Goal: Information Seeking & Learning: Check status

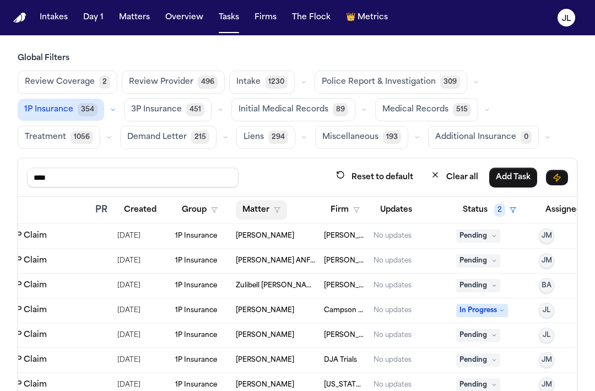
scroll to position [0, 221]
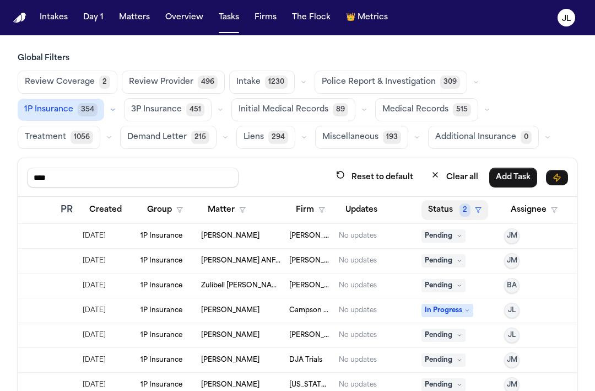
click at [441, 209] on button "Status 2" at bounding box center [455, 210] width 67 height 20
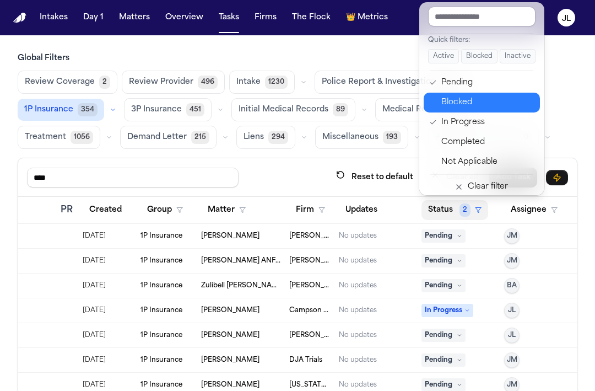
click at [475, 97] on div "Blocked" at bounding box center [487, 102] width 92 height 13
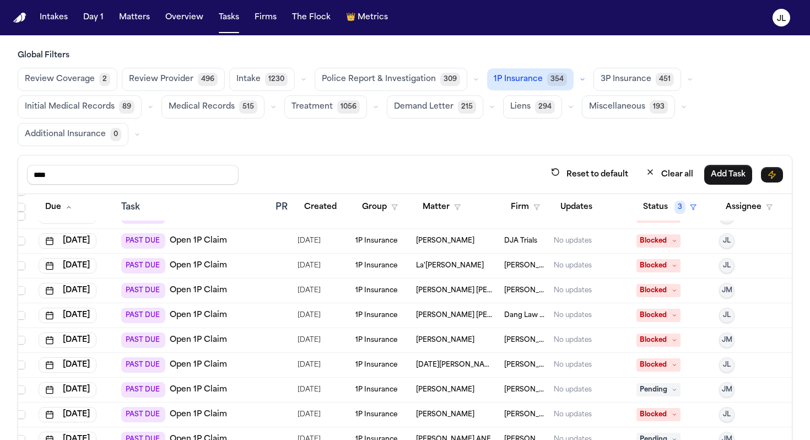
scroll to position [0, 6]
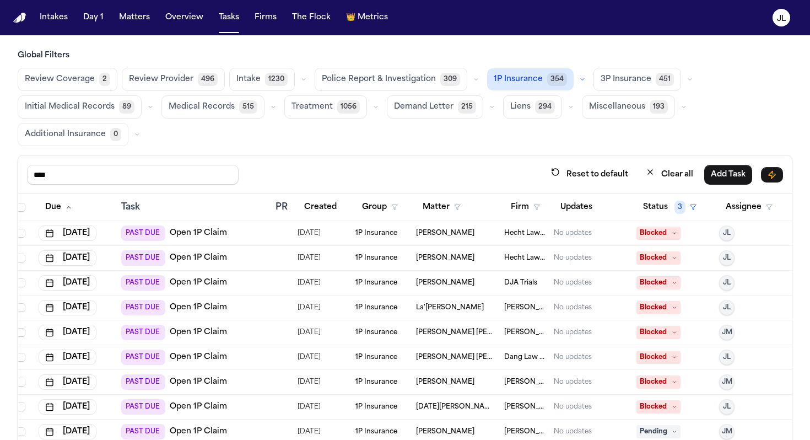
click at [201, 228] on link "Open 1P Claim" at bounding box center [198, 233] width 57 height 11
click at [595, 229] on span "Blocked" at bounding box center [658, 232] width 44 height 13
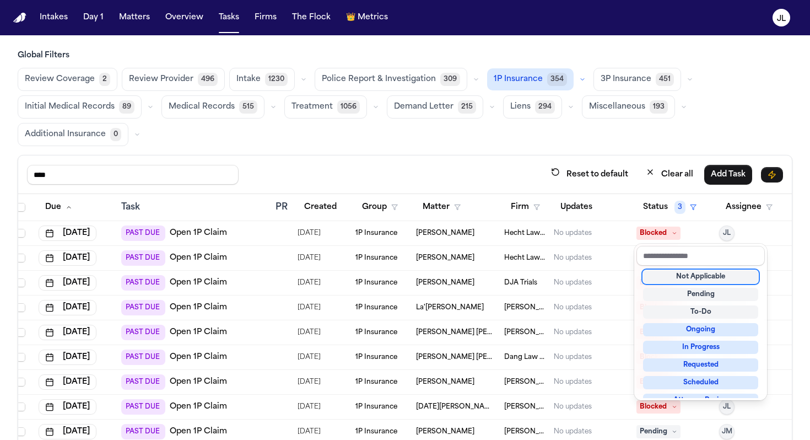
click at [595, 278] on div "Not Applicable" at bounding box center [700, 276] width 115 height 13
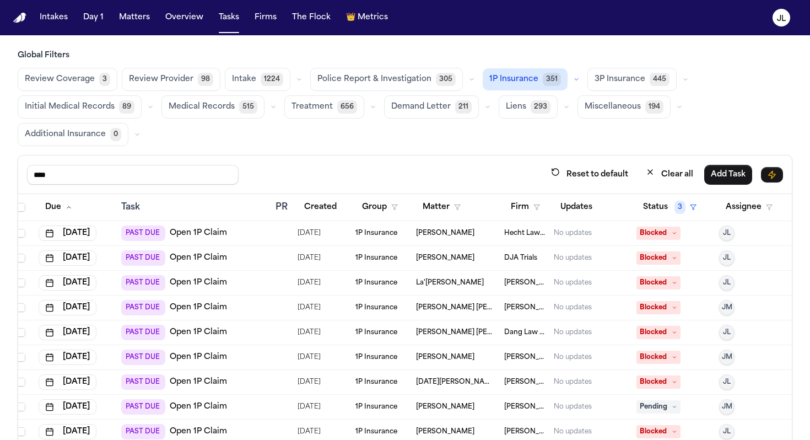
click at [595, 235] on span "Blocked" at bounding box center [658, 232] width 44 height 13
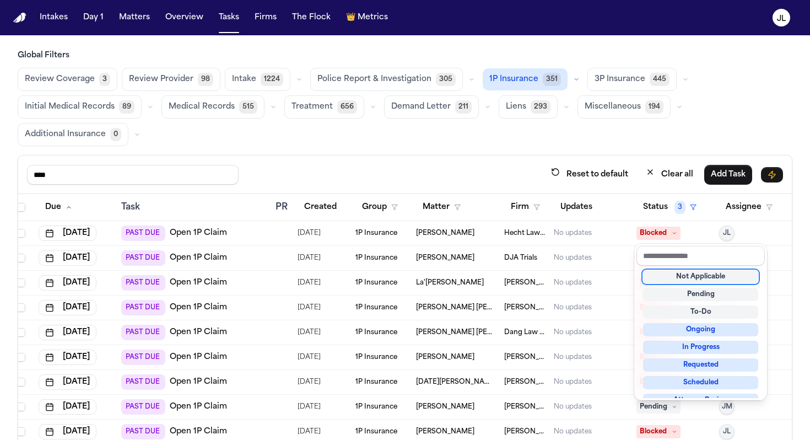
click at [595, 272] on div "Not Applicable" at bounding box center [700, 276] width 115 height 13
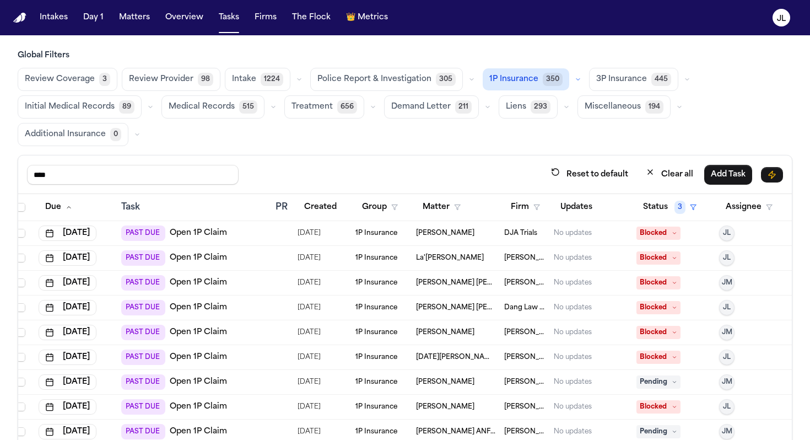
click at [206, 233] on link "Open 1P Claim" at bounding box center [198, 233] width 57 height 11
click at [578, 234] on div "No updates" at bounding box center [573, 233] width 38 height 9
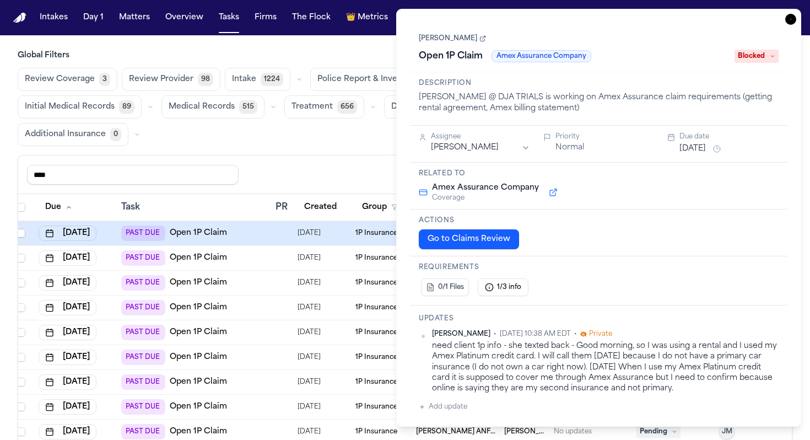
click at [595, 14] on icon "button" at bounding box center [790, 19] width 11 height 11
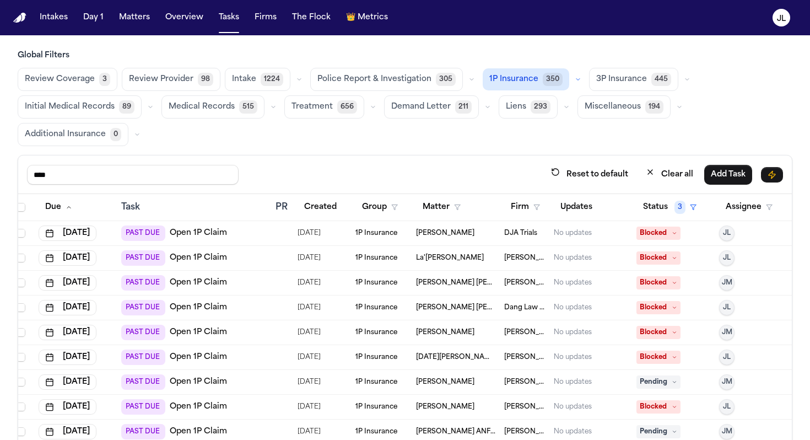
click at [585, 257] on div "No updates" at bounding box center [573, 257] width 38 height 9
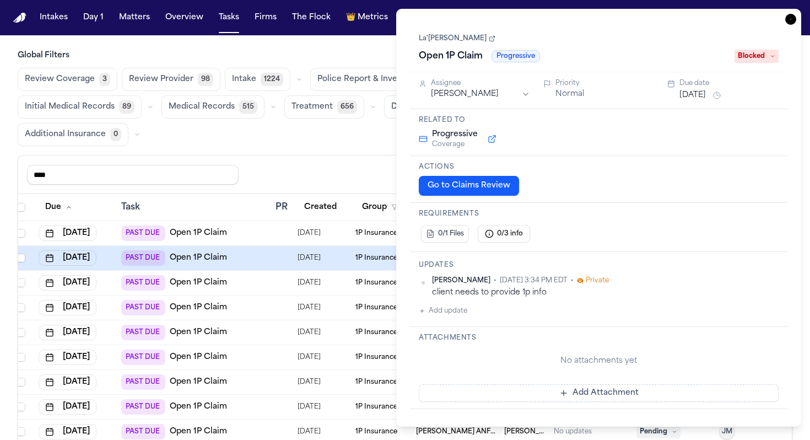
click at [595, 23] on icon "button" at bounding box center [790, 19] width 11 height 11
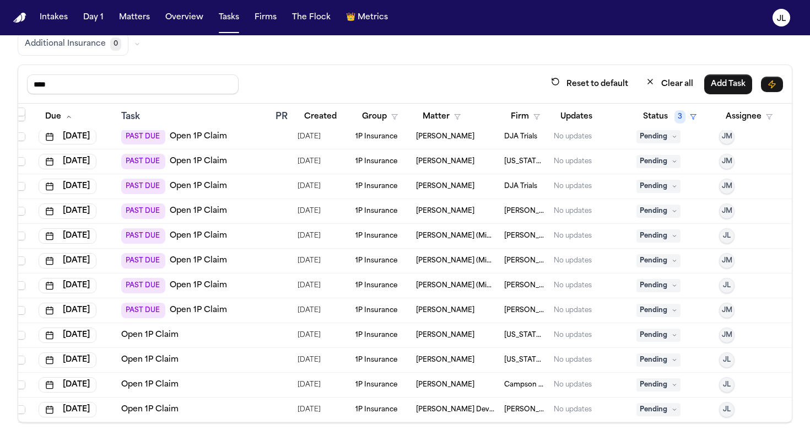
scroll to position [0, 6]
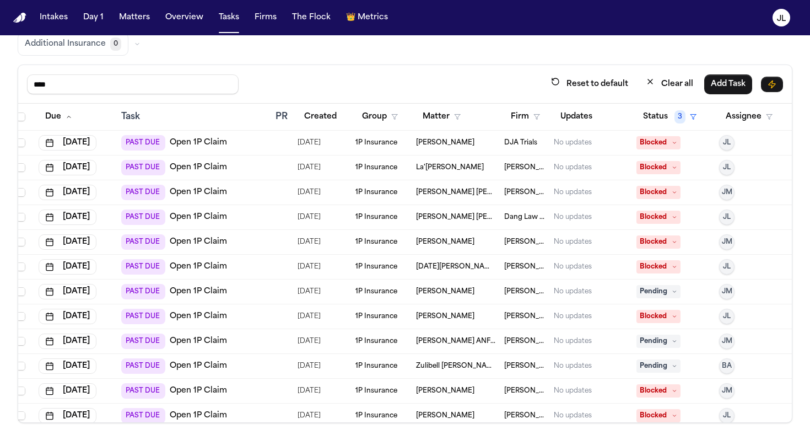
click at [567, 294] on div "No updates" at bounding box center [573, 291] width 38 height 9
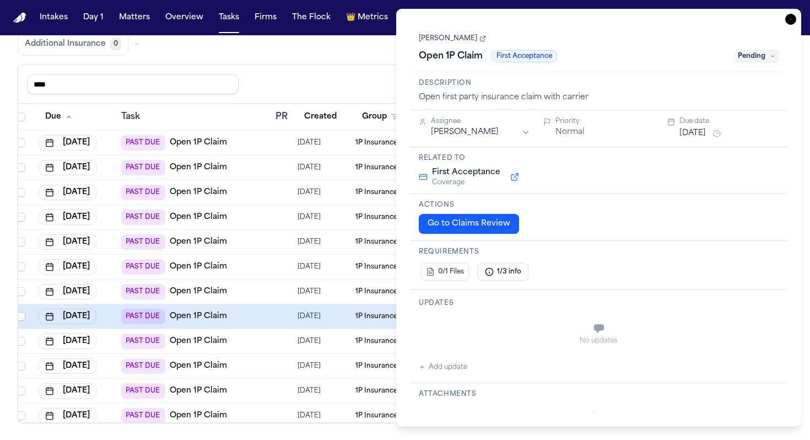
click at [595, 19] on icon "button" at bounding box center [790, 19] width 11 height 11
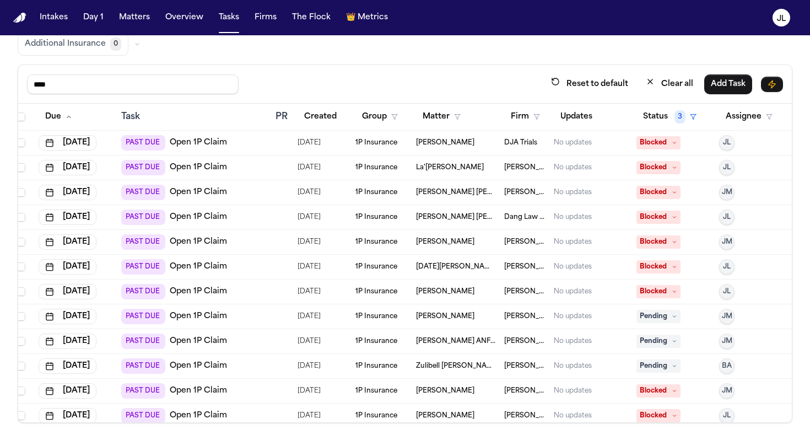
click at [206, 309] on div "PAST DUE Open 1P Claim" at bounding box center [174, 316] width 106 height 15
click at [201, 320] on link "Open 1P Claim" at bounding box center [198, 316] width 57 height 11
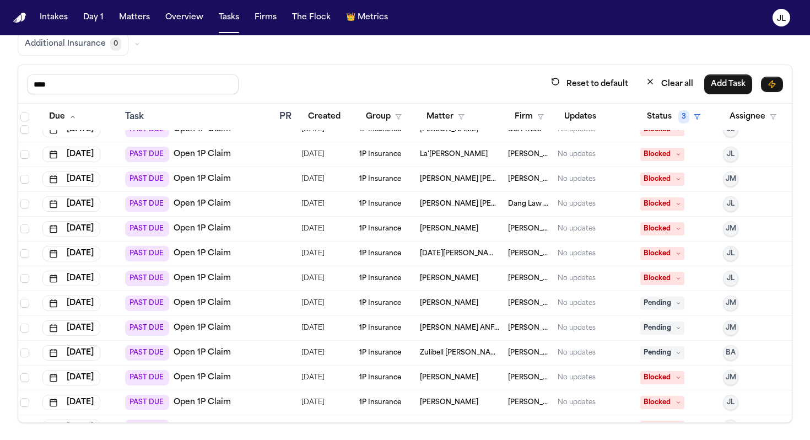
scroll to position [0, 2]
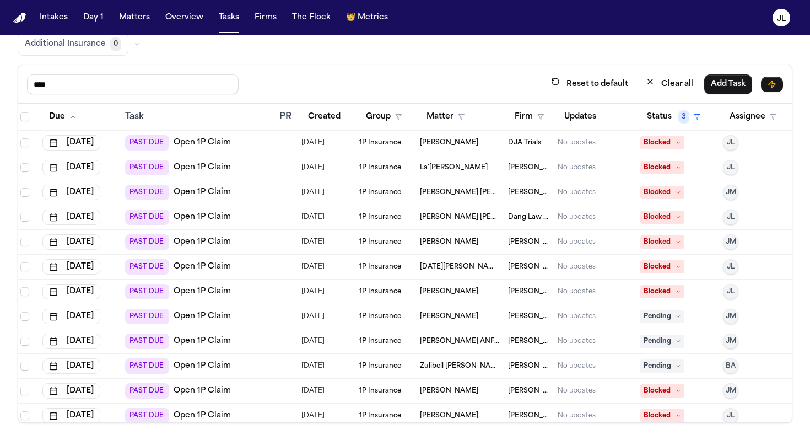
click at [563, 142] on div "No updates" at bounding box center [577, 142] width 38 height 9
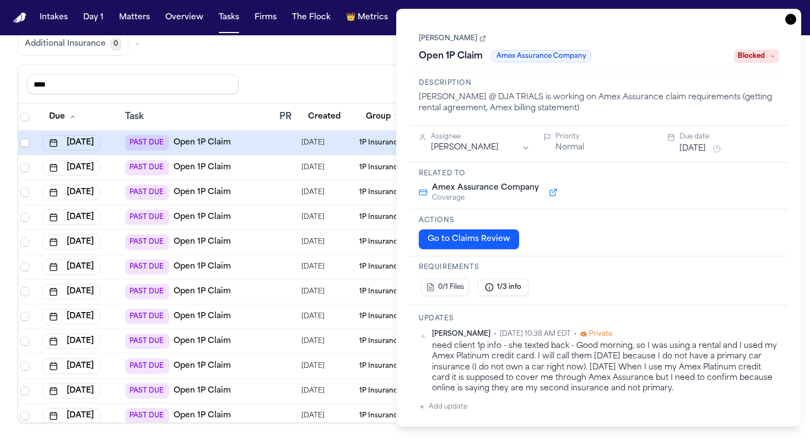
click at [595, 24] on icon "button" at bounding box center [790, 19] width 11 height 11
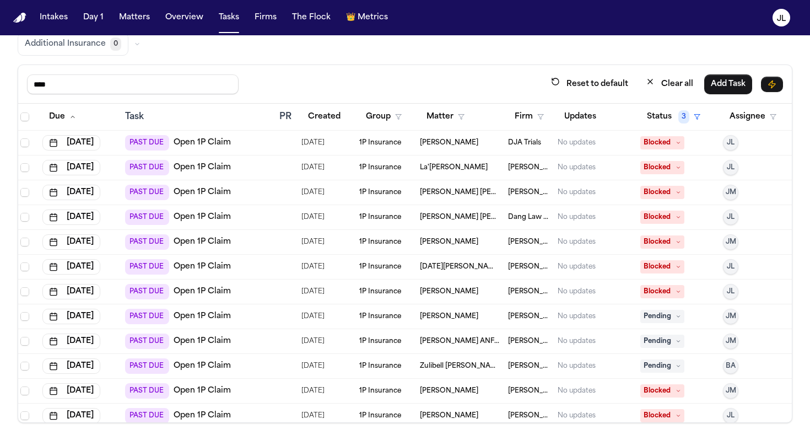
click at [202, 138] on link "Open 1P Claim" at bounding box center [202, 142] width 57 height 11
click at [221, 169] on link "Open 1P Claim" at bounding box center [202, 167] width 57 height 11
click at [198, 193] on link "Open 1P Claim" at bounding box center [202, 192] width 57 height 11
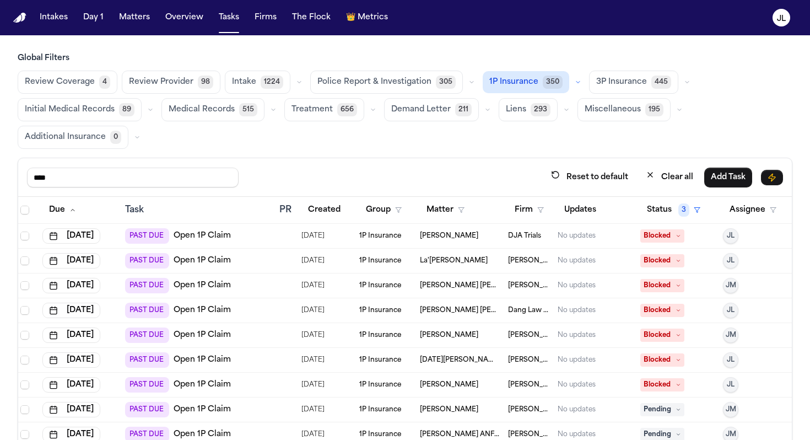
scroll to position [0, 6]
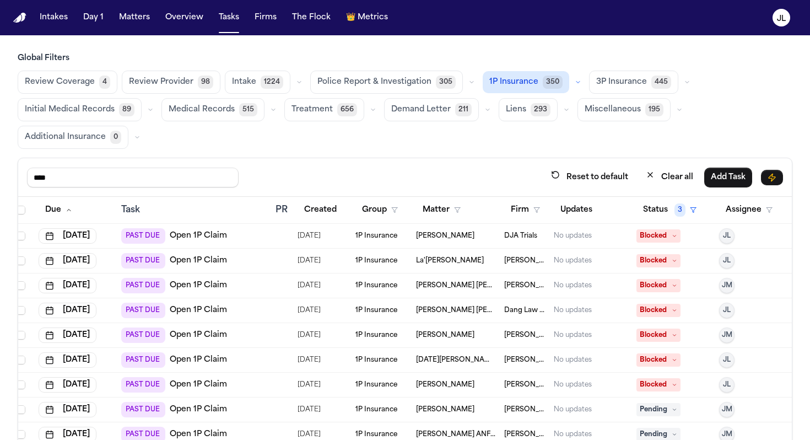
click at [565, 377] on td "No updates" at bounding box center [590, 385] width 83 height 25
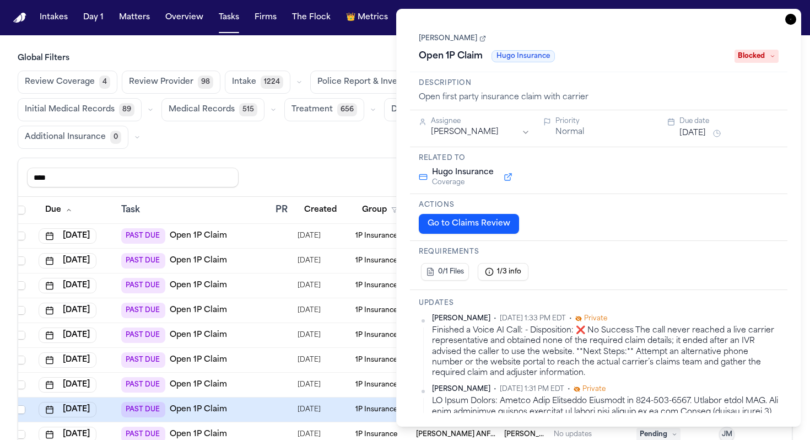
click at [595, 16] on icon "button" at bounding box center [790, 19] width 11 height 11
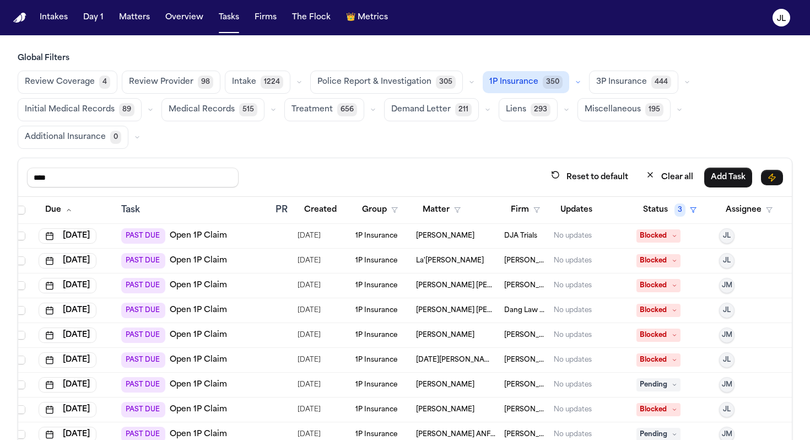
click at [453, 377] on td "Kristen Schultz" at bounding box center [456, 385] width 88 height 25
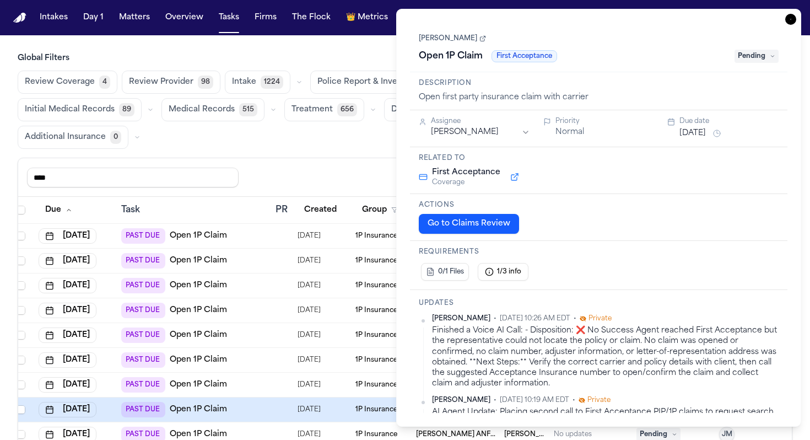
click at [595, 18] on icon "button" at bounding box center [790, 19] width 11 height 11
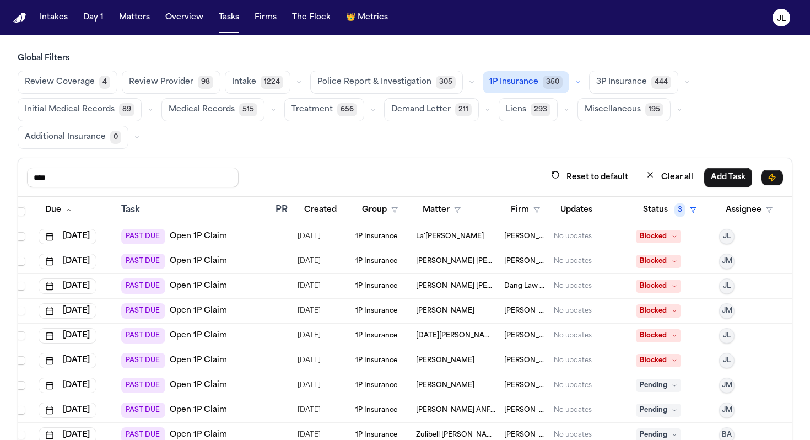
scroll to position [0, 6]
click at [181, 287] on link "Open 1P Claim" at bounding box center [198, 285] width 57 height 11
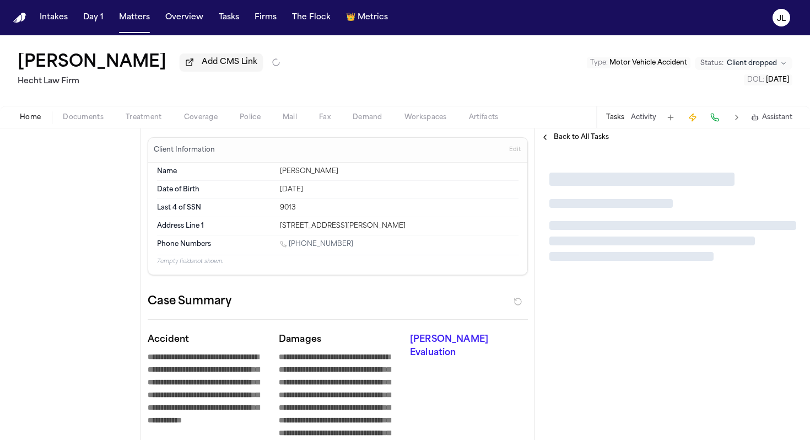
type textarea "*"
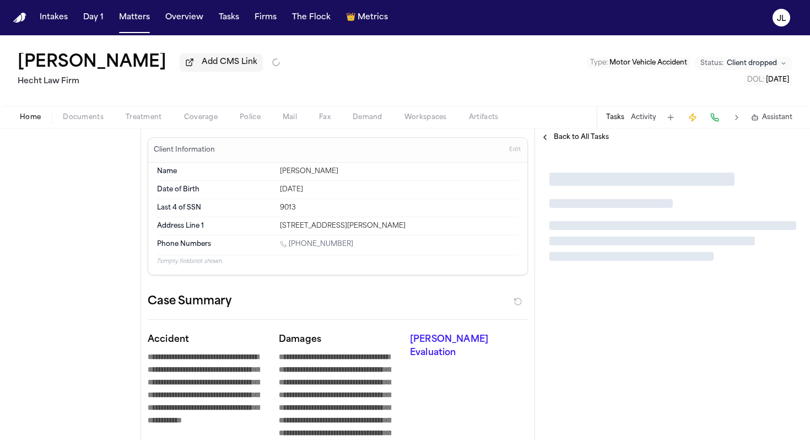
type textarea "*"
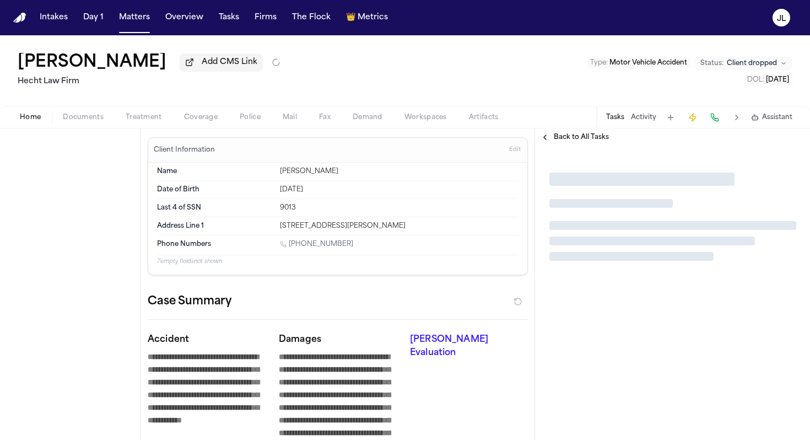
type textarea "*"
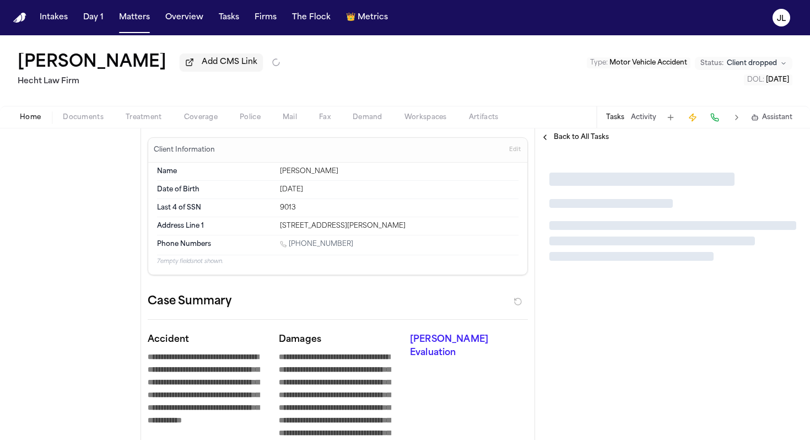
type textarea "*"
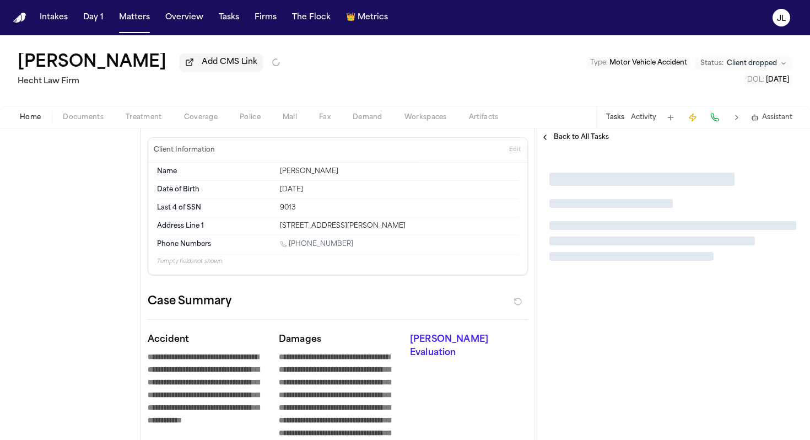
type textarea "*"
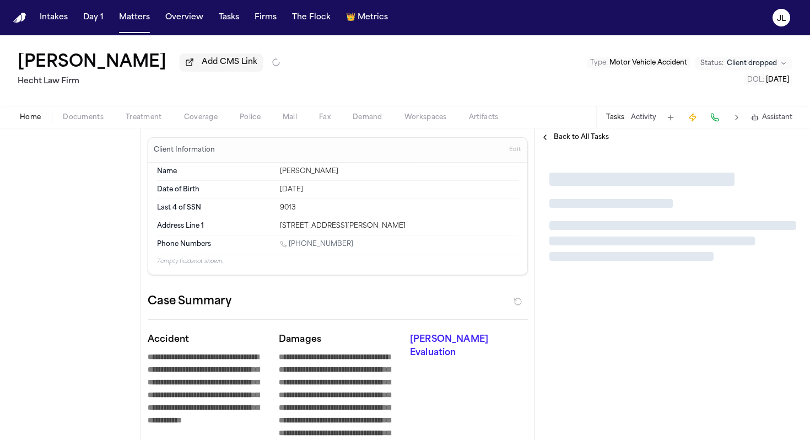
type textarea "*"
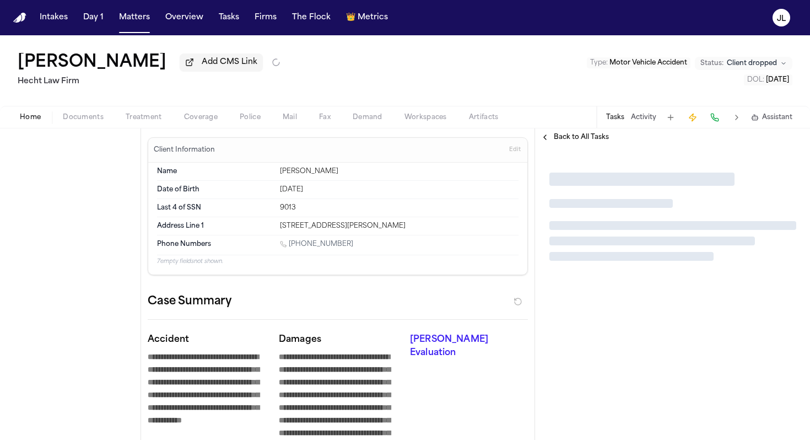
type textarea "*"
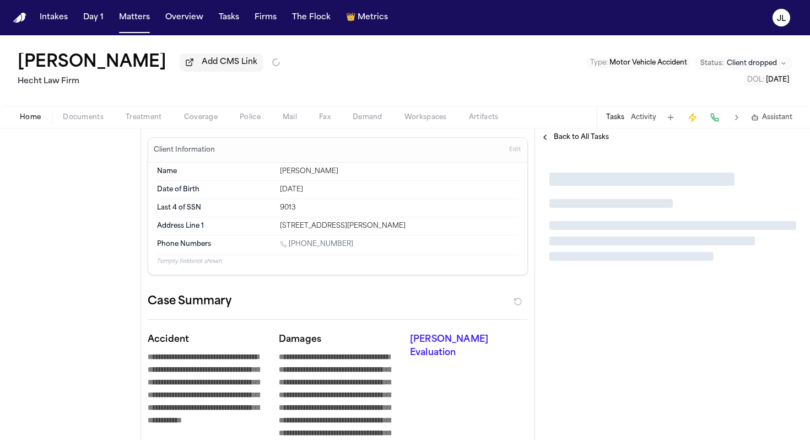
type textarea "*"
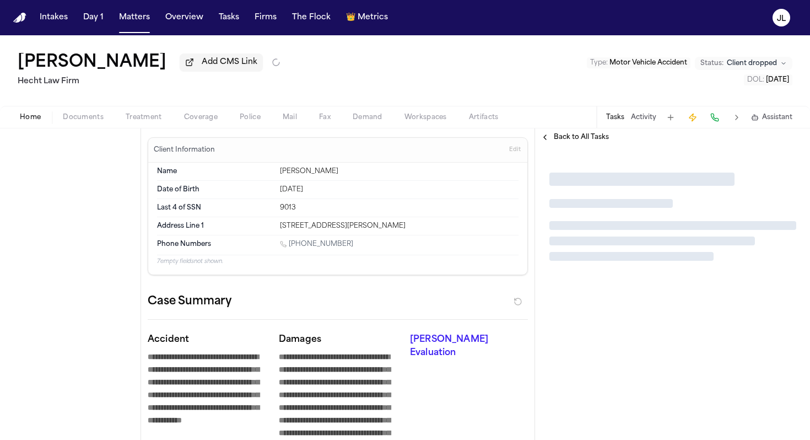
type textarea "*"
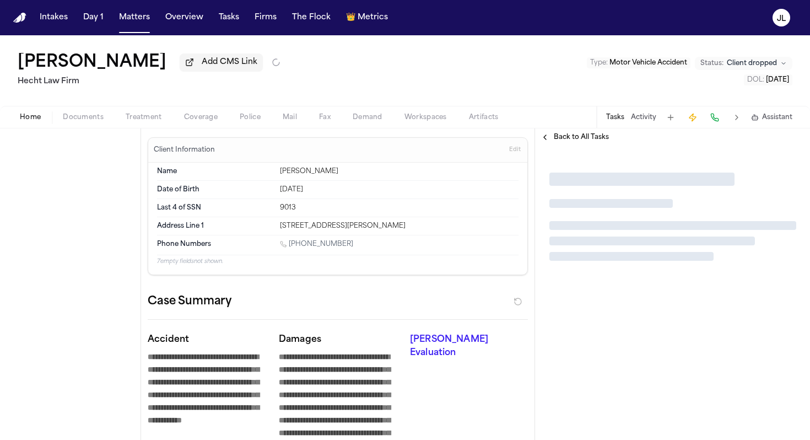
type textarea "*"
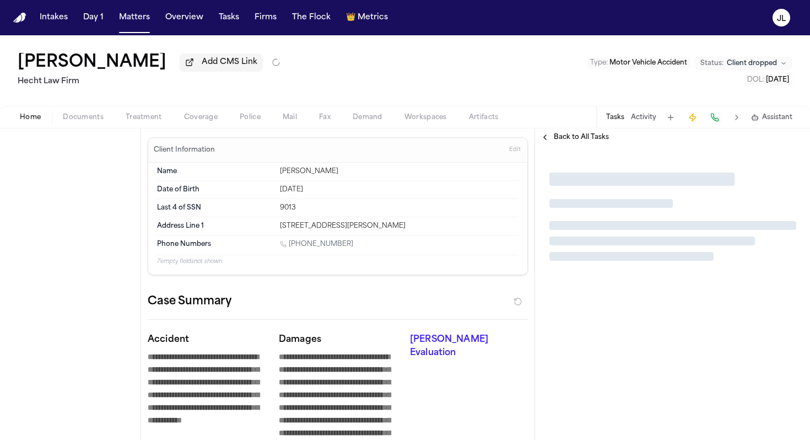
type textarea "*"
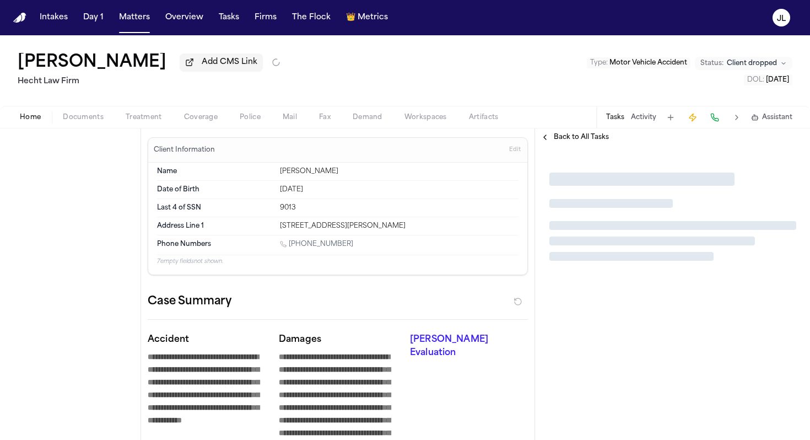
type textarea "*"
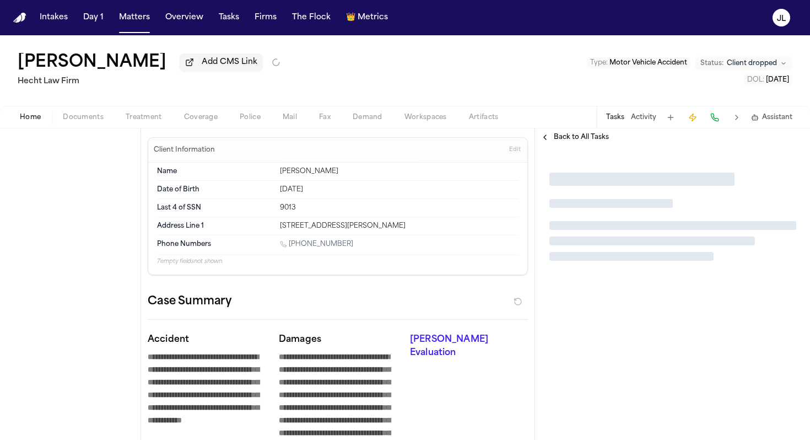
type textarea "*"
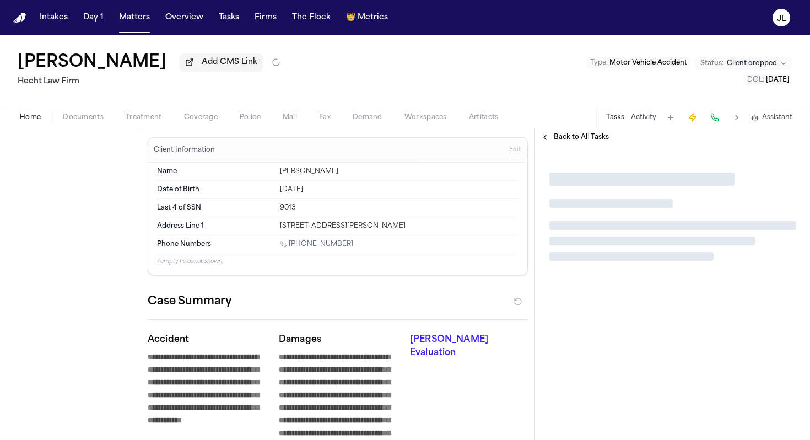
type textarea "*"
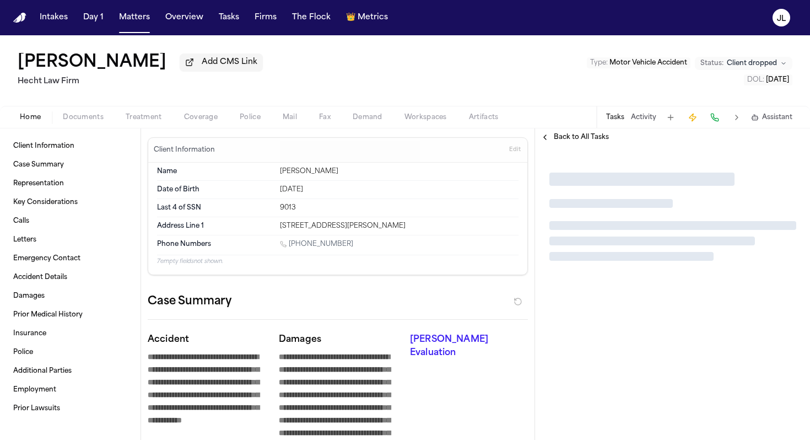
type textarea "*"
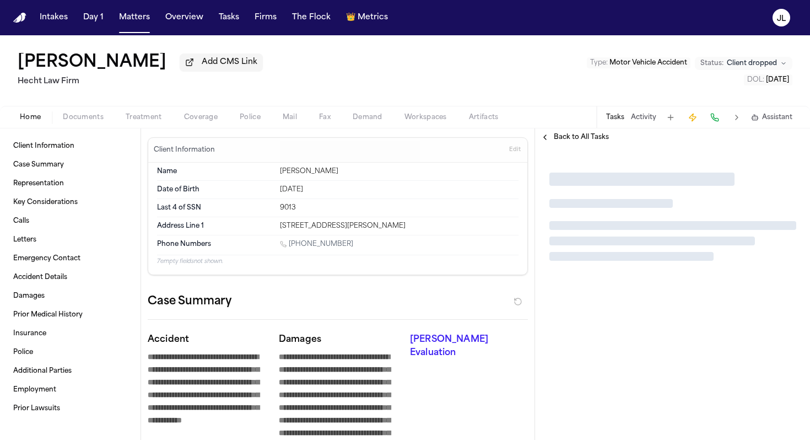
type textarea "*"
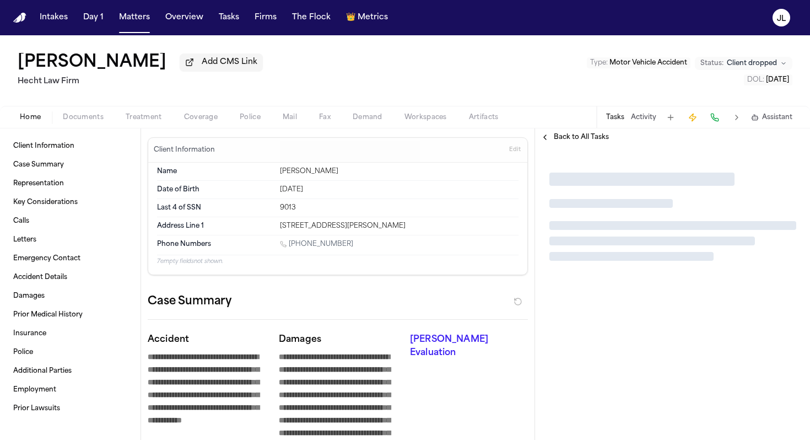
type textarea "*"
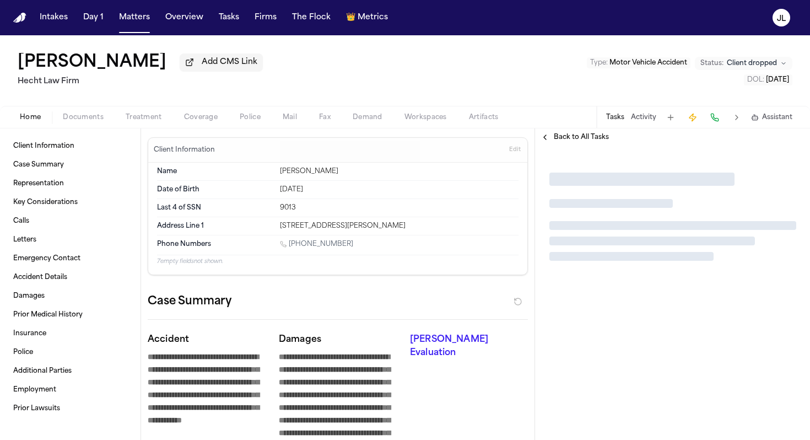
type textarea "*"
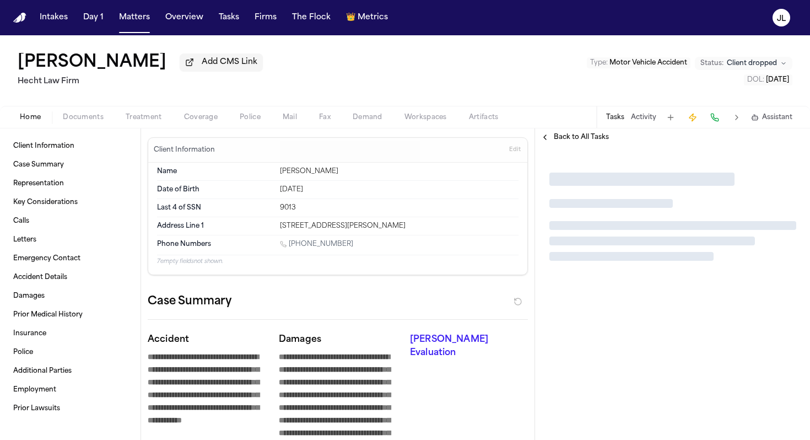
type textarea "*"
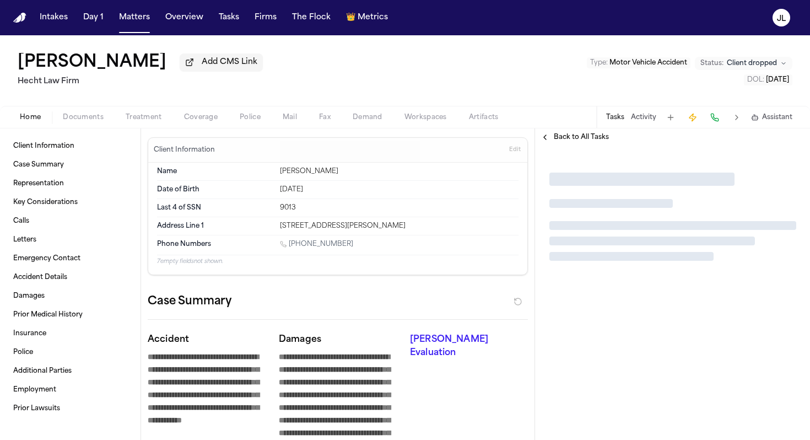
type textarea "*"
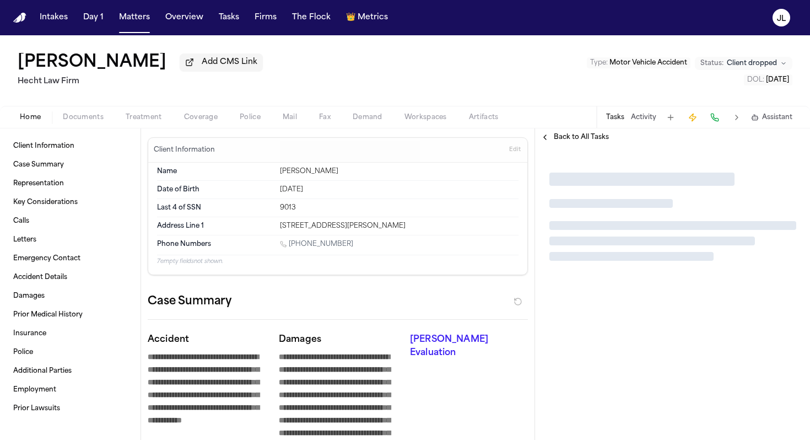
type textarea "*"
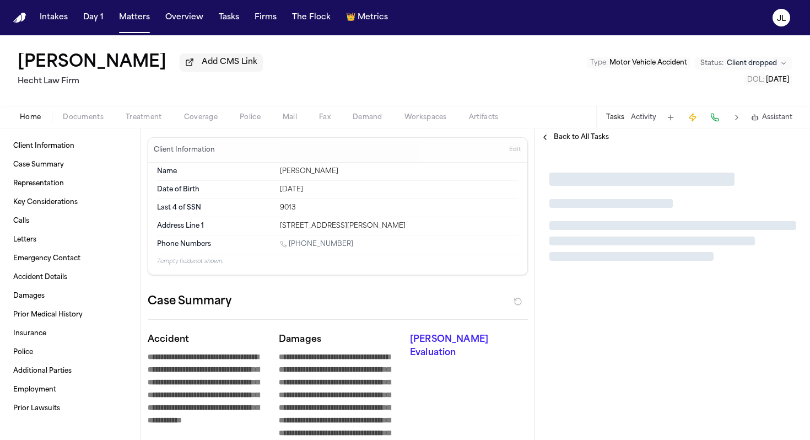
type textarea "*"
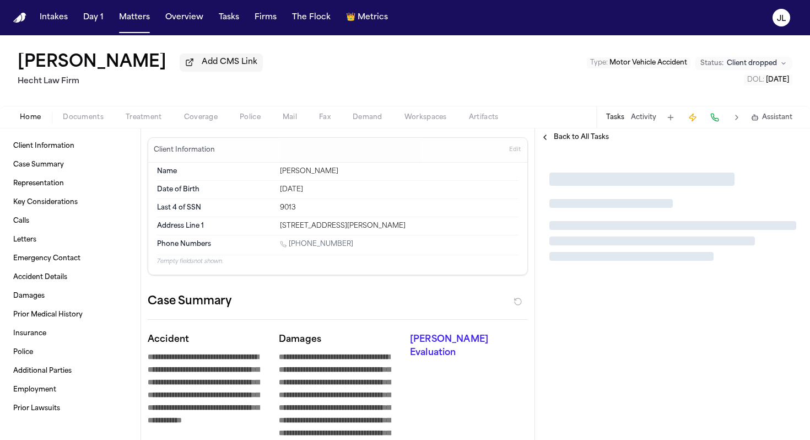
type textarea "*"
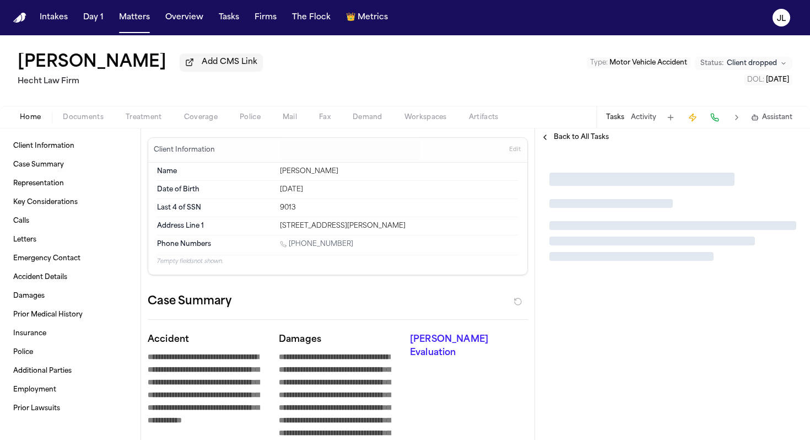
type textarea "*"
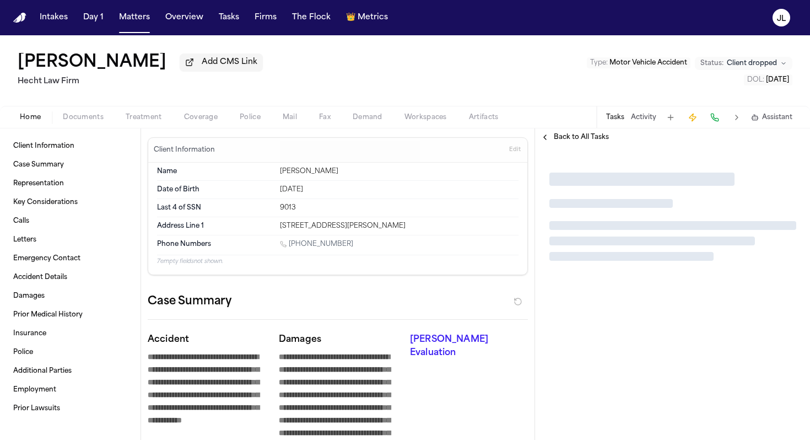
type textarea "*"
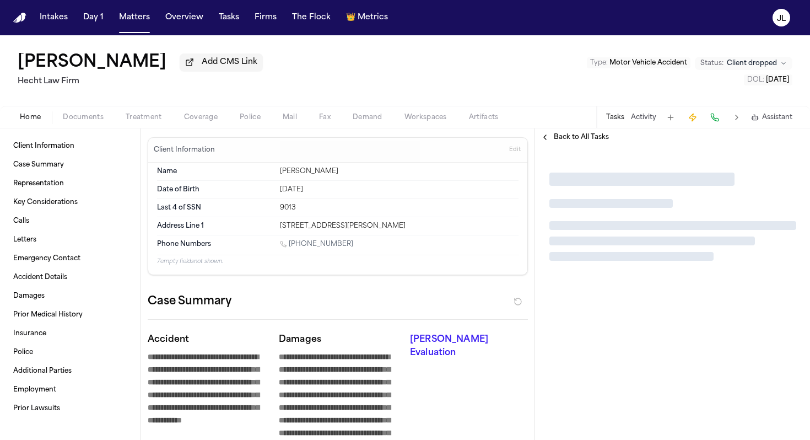
type textarea "*"
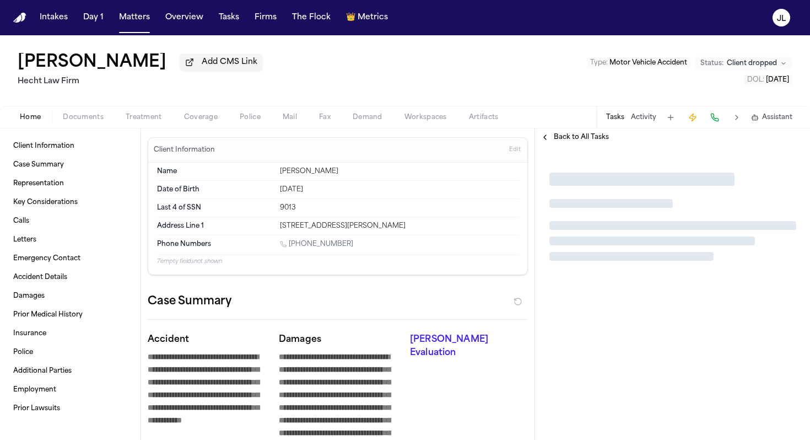
type textarea "*"
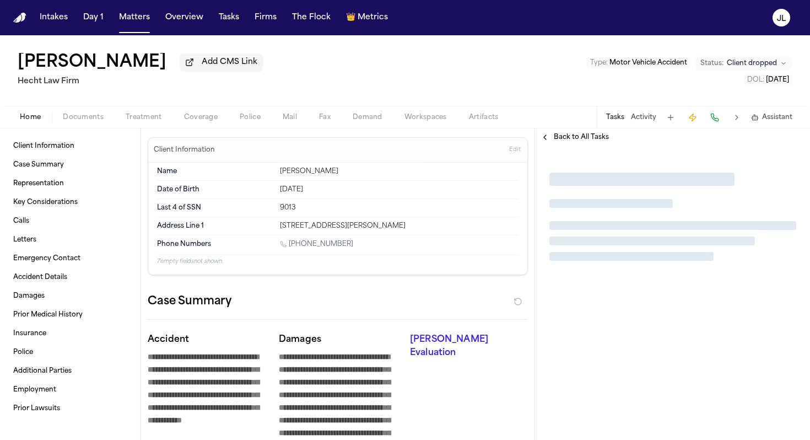
type textarea "*"
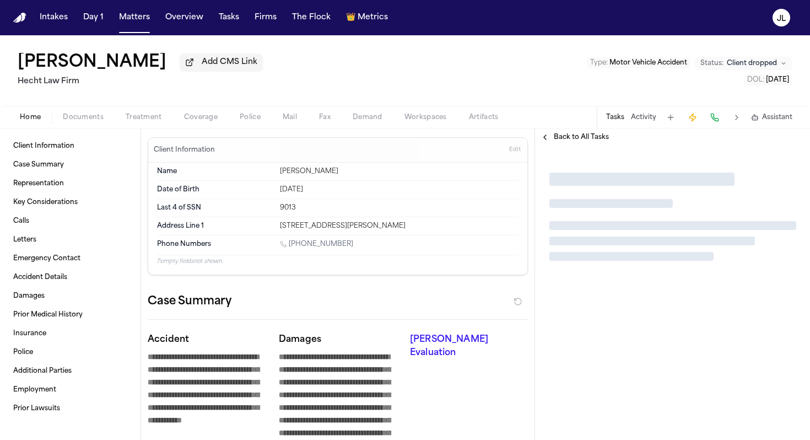
type textarea "*"
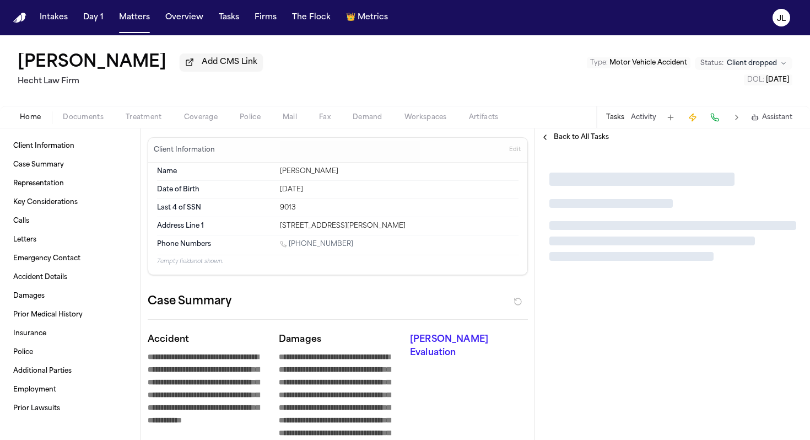
type textarea "*"
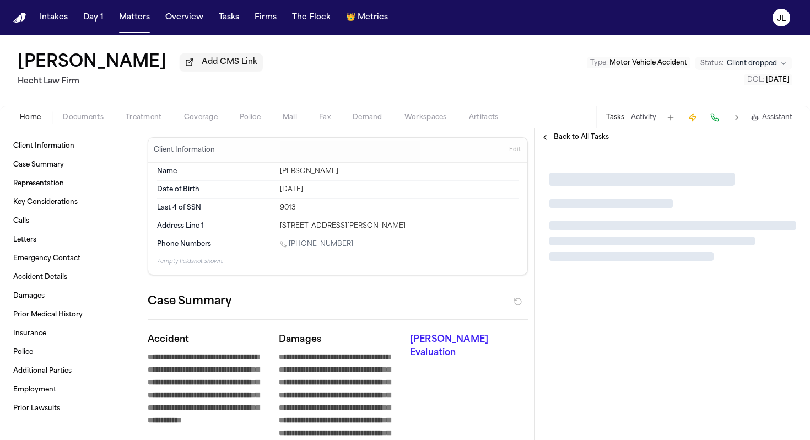
type textarea "*"
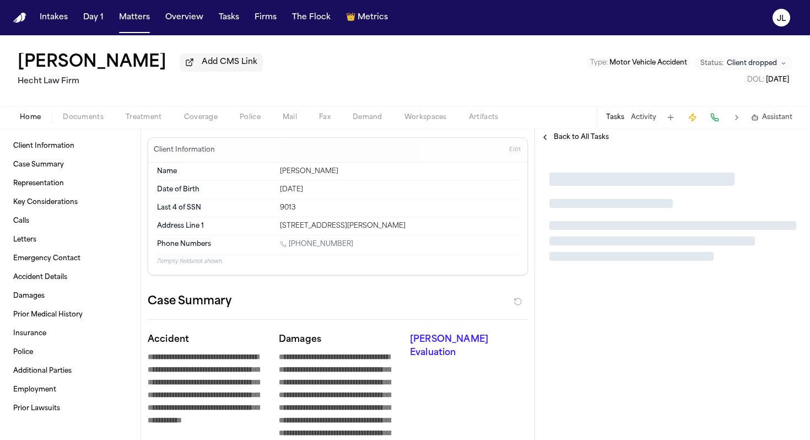
type textarea "*"
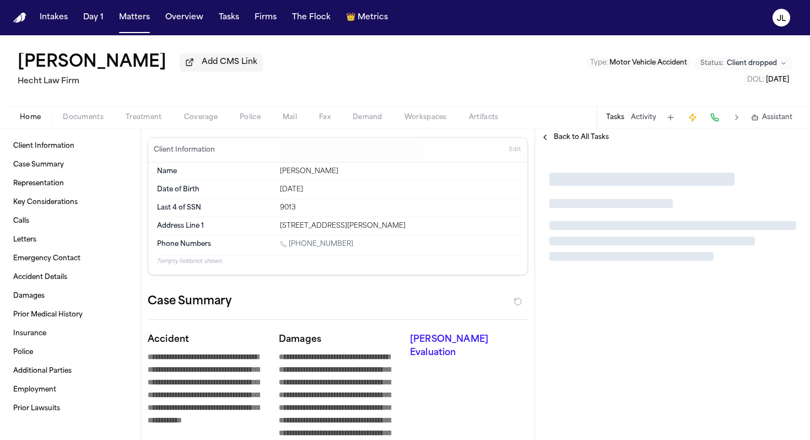
type textarea "*"
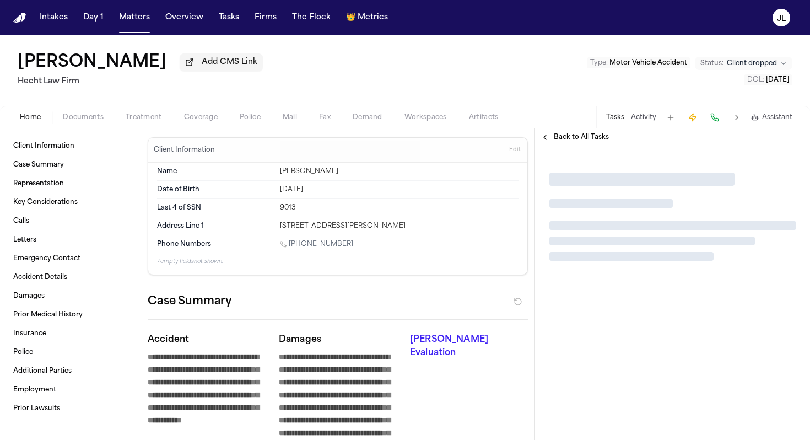
type textarea "*"
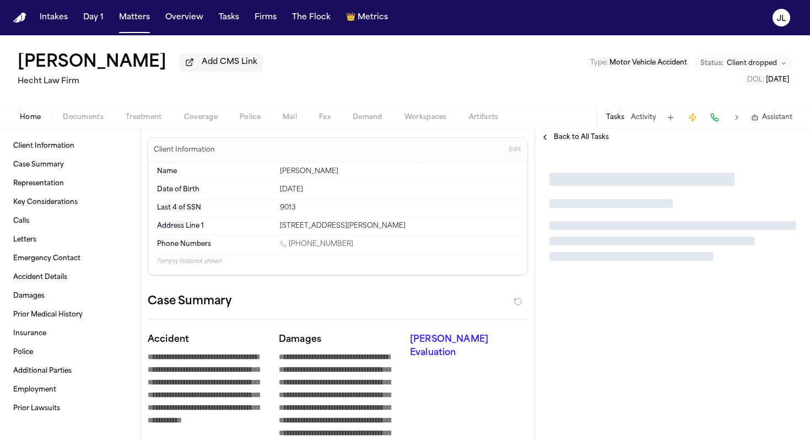
type textarea "*"
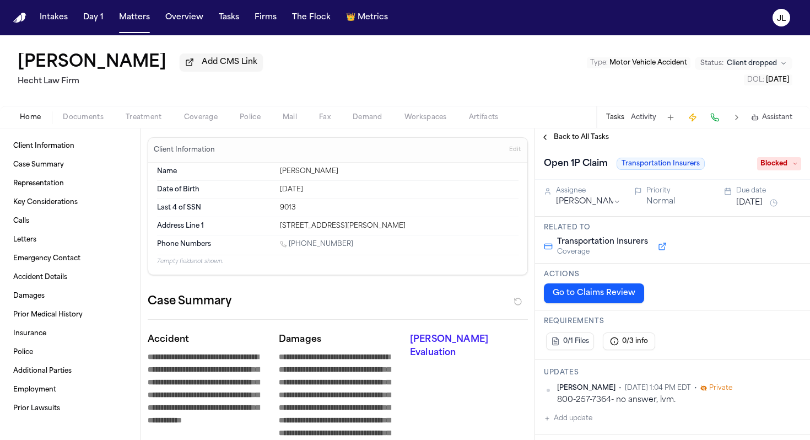
type textarea "*"
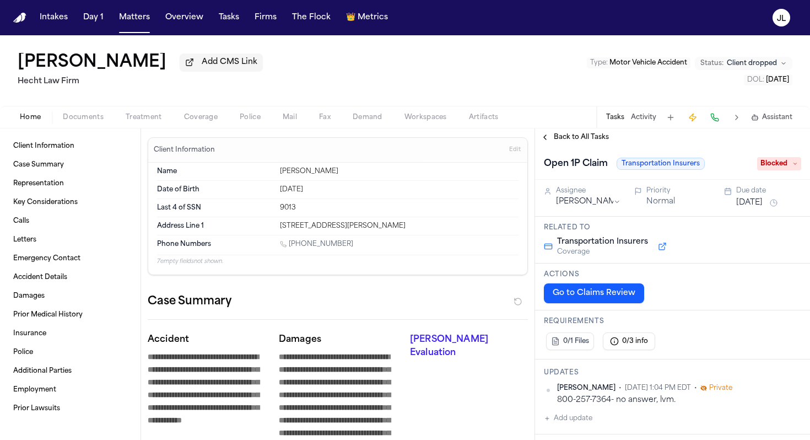
type textarea "*"
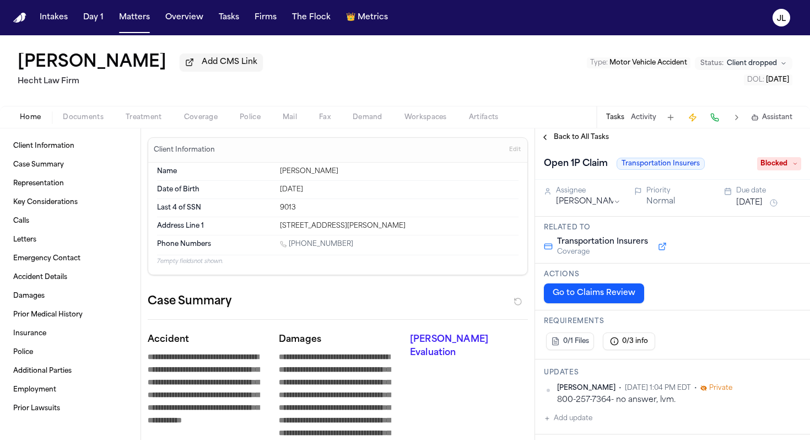
type textarea "*"
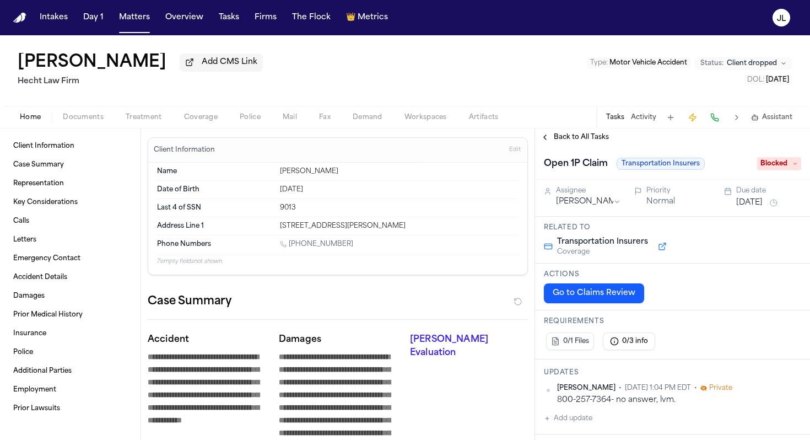
type textarea "*"
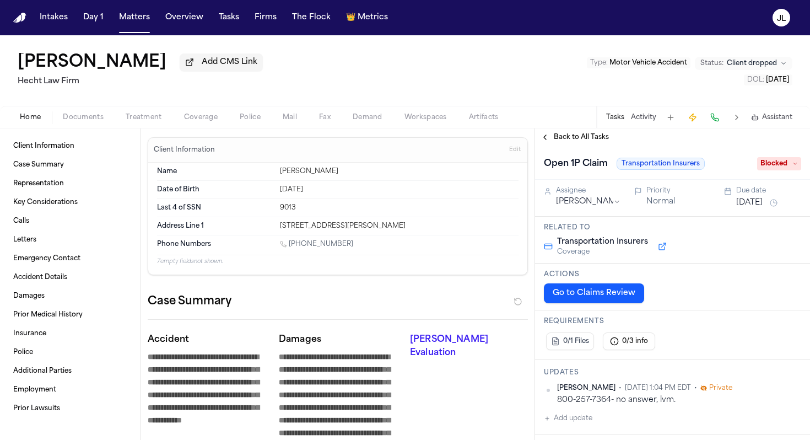
type textarea "*"
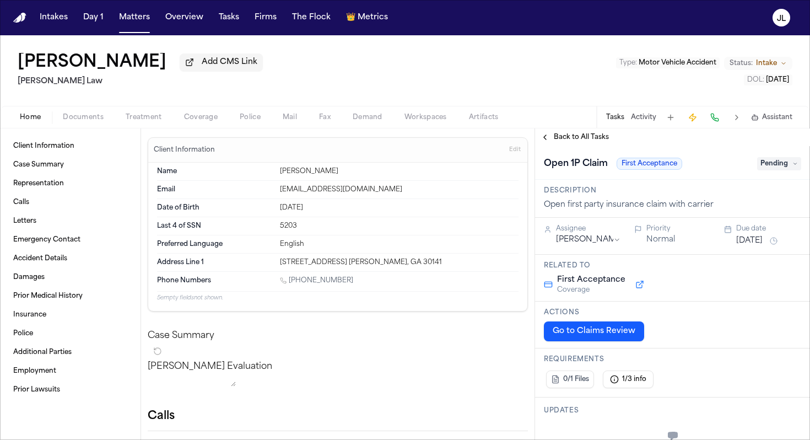
click at [197, 127] on div "Home Documents Treatment Coverage Police Mail Fax Demand Workspaces Artifacts T…" at bounding box center [405, 117] width 810 height 22
click at [197, 126] on div "Home Documents Treatment Coverage Police Mail Fax Demand Workspaces Artifacts T…" at bounding box center [405, 117] width 810 height 22
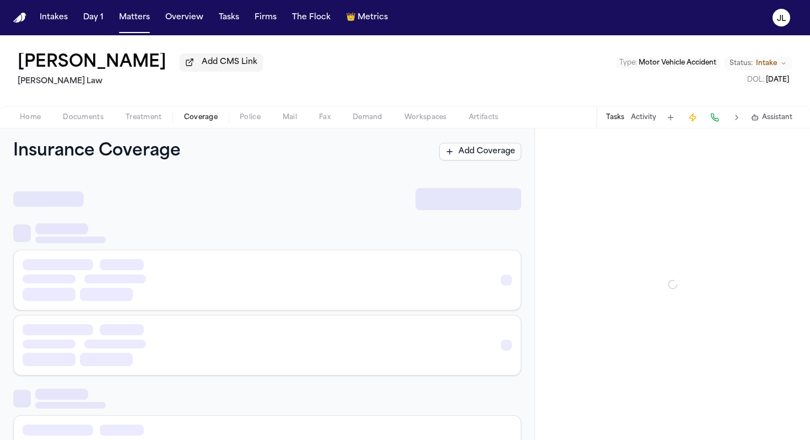
click at [197, 124] on button "Coverage" at bounding box center [201, 117] width 56 height 13
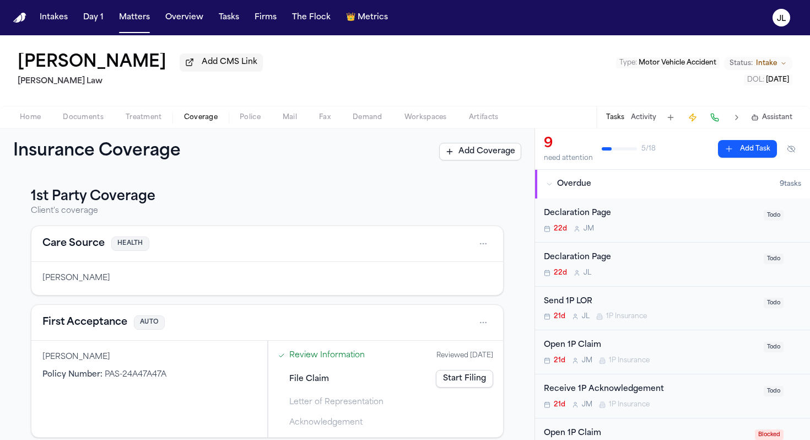
click at [118, 337] on div "First Acceptance AUTO" at bounding box center [267, 323] width 472 height 36
click at [117, 335] on div "First Acceptance AUTO" at bounding box center [267, 323] width 472 height 36
click at [115, 323] on button "First Acceptance" at bounding box center [84, 322] width 85 height 15
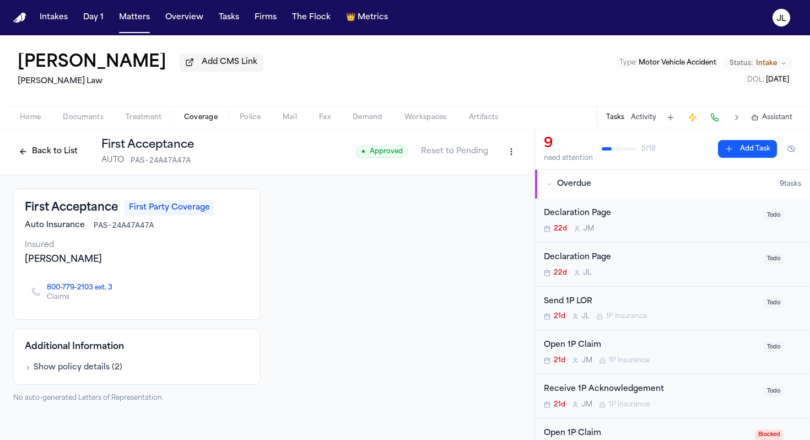
click at [52, 171] on div "Back to List First Acceptance AUTO PAS-24A47A47A ● Approved Reset to Pending" at bounding box center [267, 151] width 535 height 47
click at [52, 164] on div "Back to List First Acceptance AUTO PAS-24A47A47A" at bounding box center [103, 151] width 181 height 29
click at [52, 154] on button "Back to List" at bounding box center [48, 152] width 70 height 18
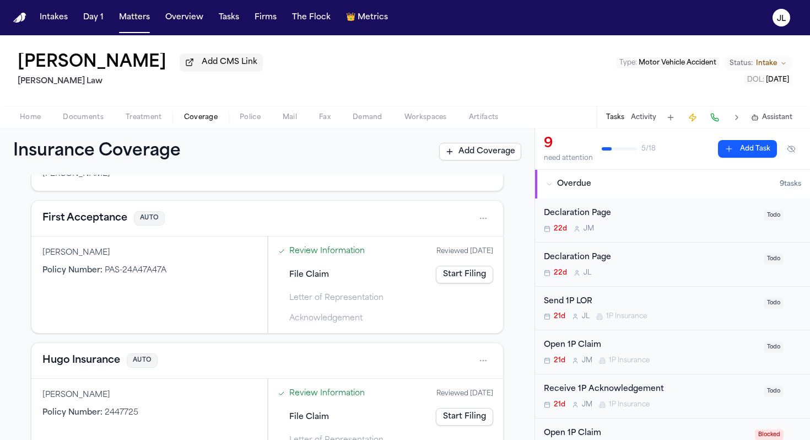
scroll to position [117, 0]
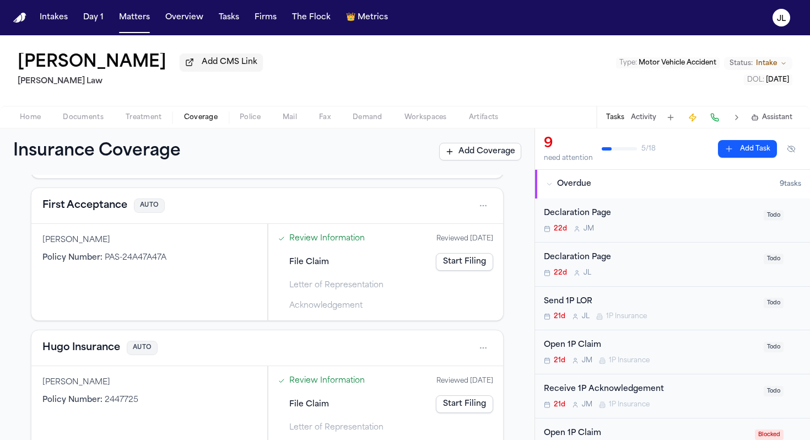
click at [462, 263] on link "Start Filing" at bounding box center [464, 262] width 57 height 18
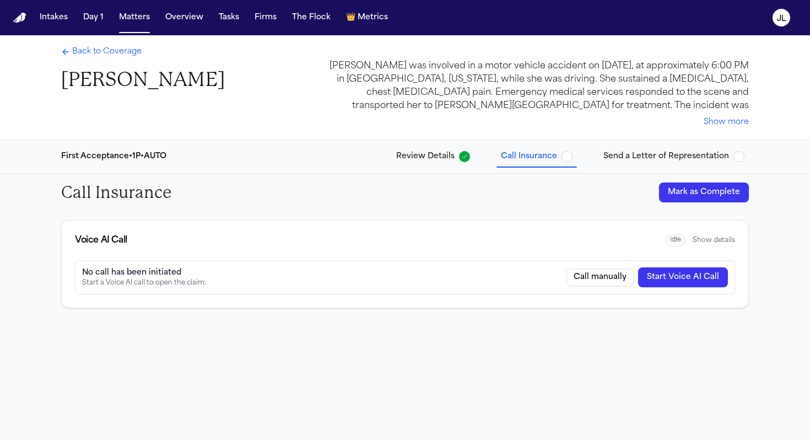
click at [687, 271] on button "Start Voice AI Call" at bounding box center [683, 277] width 90 height 20
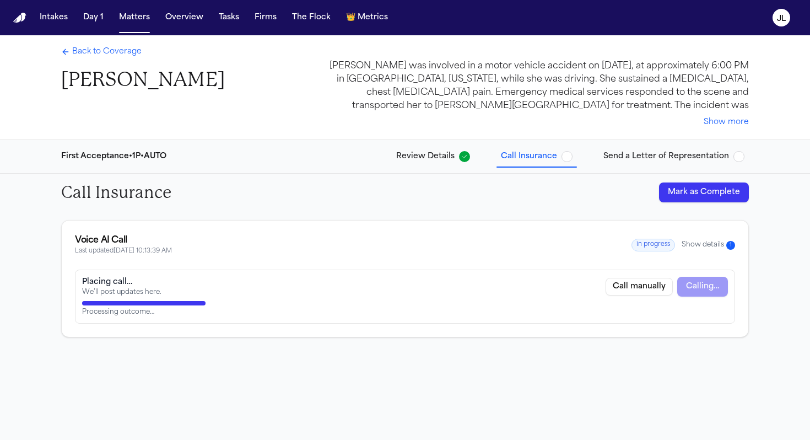
click at [94, 51] on span "Back to Coverage" at bounding box center [106, 51] width 69 height 11
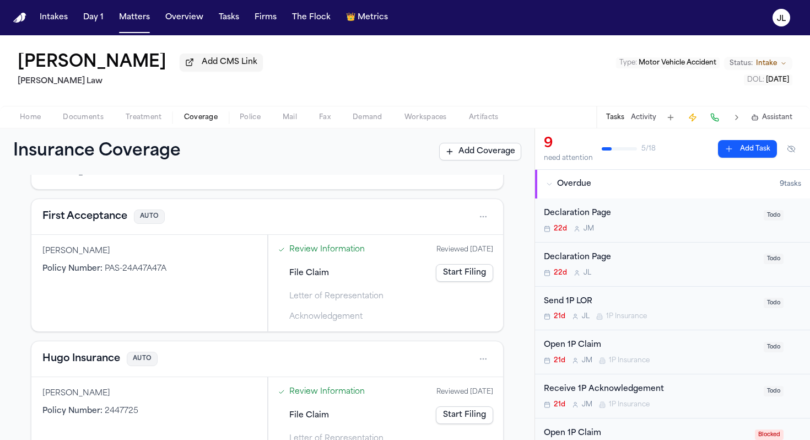
scroll to position [78, 0]
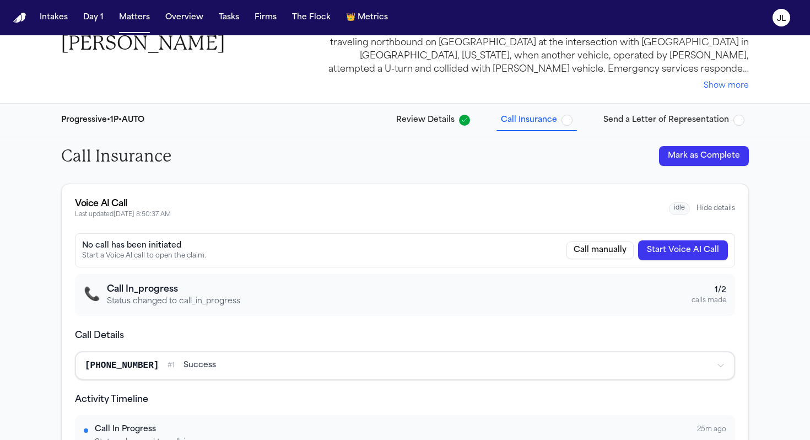
scroll to position [52, 0]
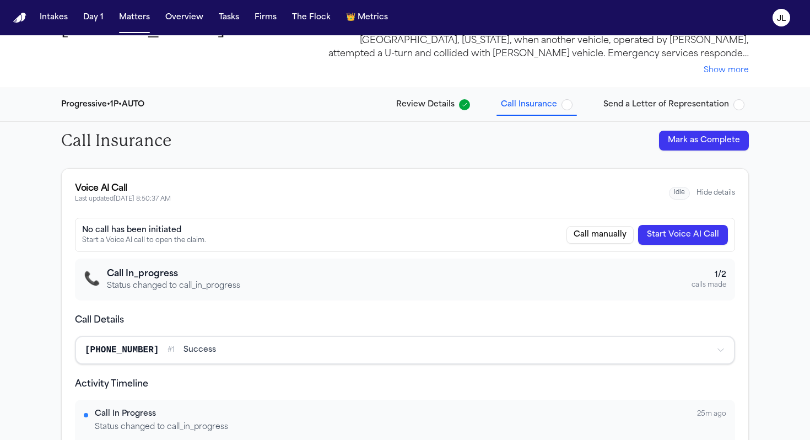
click at [719, 198] on div "idle Hide details" at bounding box center [702, 193] width 66 height 13
click at [719, 195] on button "Hide details" at bounding box center [716, 192] width 39 height 9
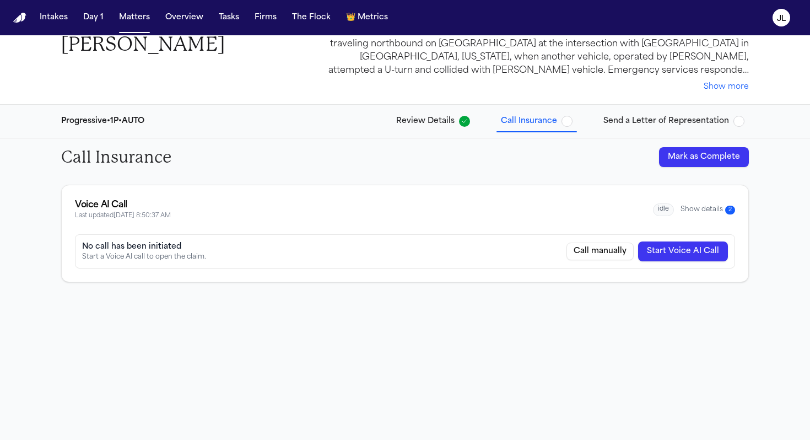
click at [700, 214] on div "idle Show details 2" at bounding box center [694, 209] width 82 height 13
click at [701, 212] on button "Show details 2" at bounding box center [708, 209] width 55 height 9
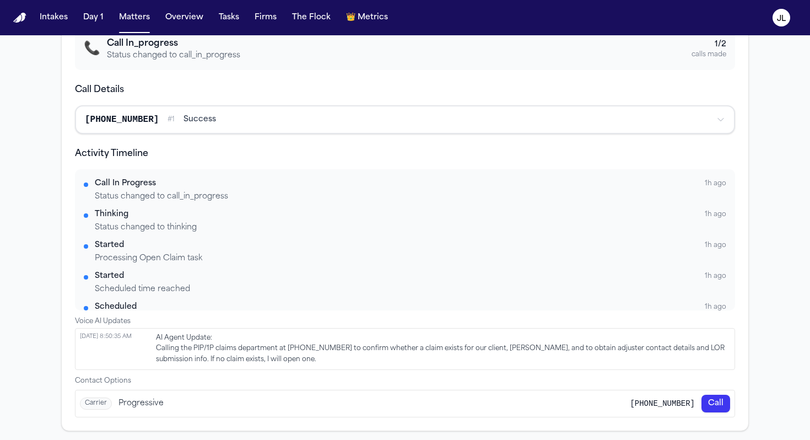
scroll to position [0, 0]
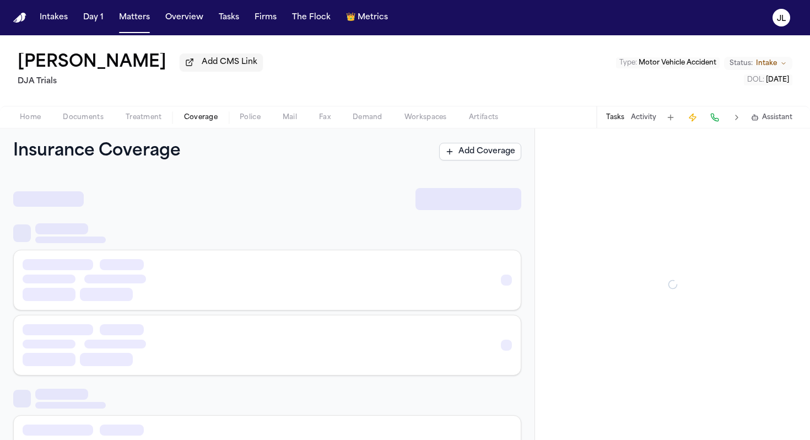
click at [215, 121] on span "Coverage" at bounding box center [201, 117] width 34 height 9
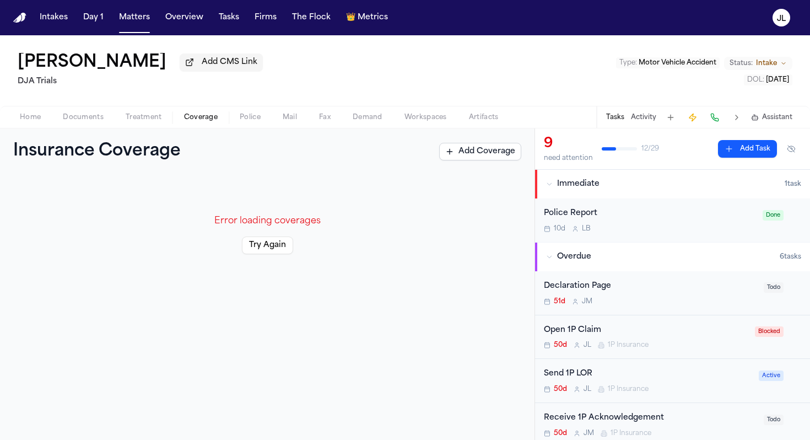
click at [263, 240] on button "Try Again" at bounding box center [267, 245] width 51 height 18
click at [271, 244] on button "Try Again" at bounding box center [267, 245] width 51 height 18
click at [246, 233] on div "Error loading coverages Try Again" at bounding box center [267, 234] width 508 height 93
click at [248, 238] on div "Error loading coverages Try Again" at bounding box center [267, 234] width 508 height 93
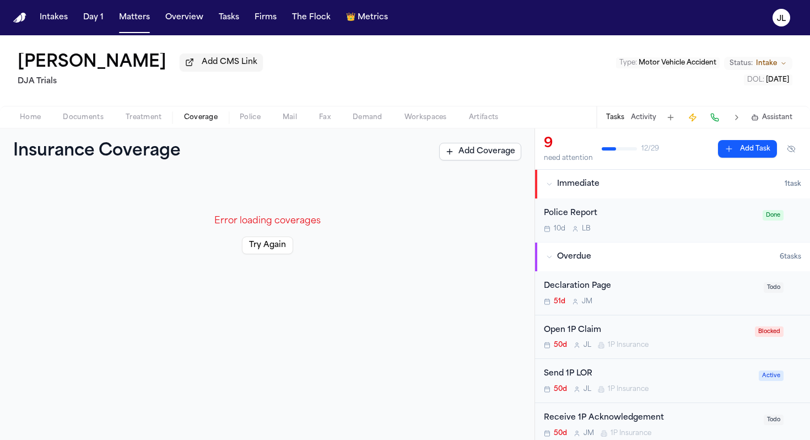
click at [256, 244] on button "Try Again" at bounding box center [267, 245] width 51 height 18
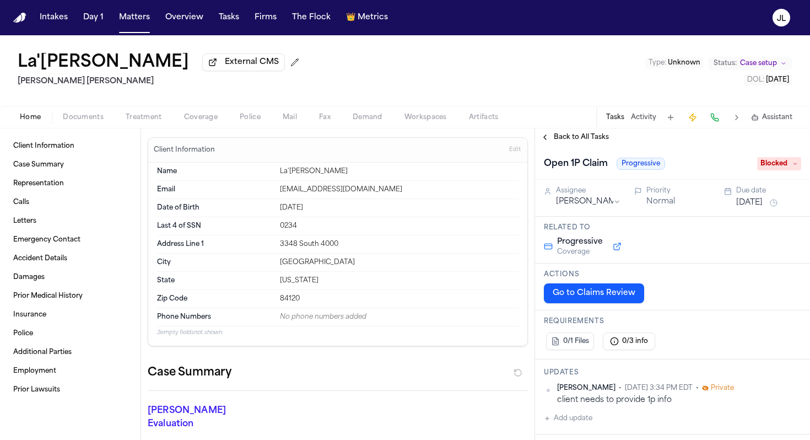
click at [205, 122] on span "Coverage" at bounding box center [201, 117] width 34 height 9
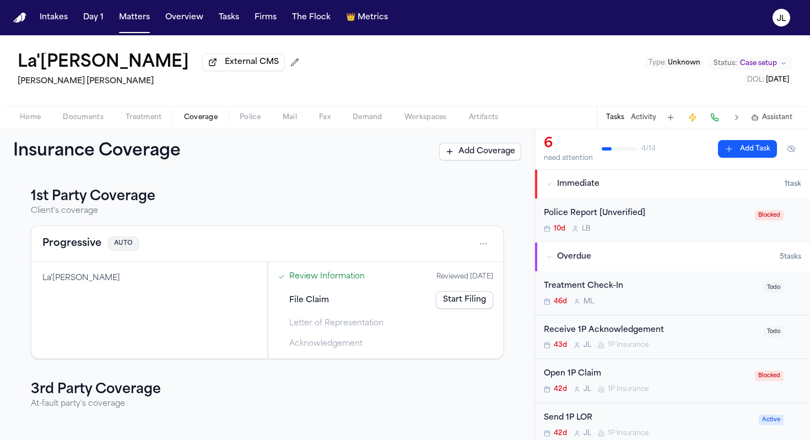
click at [95, 246] on button "Progressive" at bounding box center [71, 243] width 59 height 15
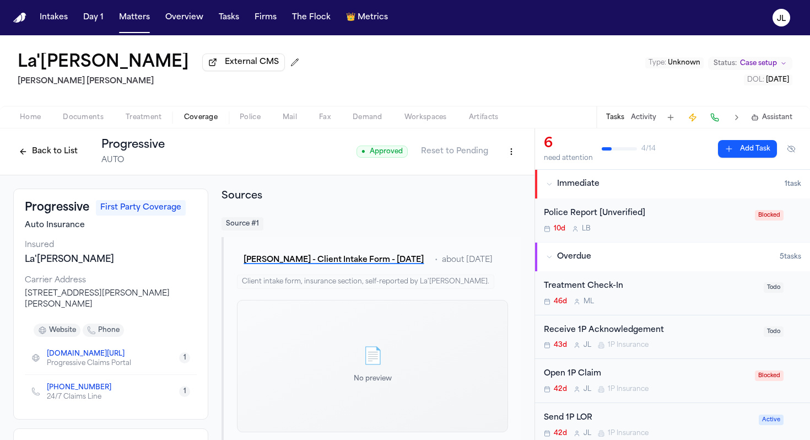
click at [45, 154] on button "Back to List" at bounding box center [48, 152] width 70 height 18
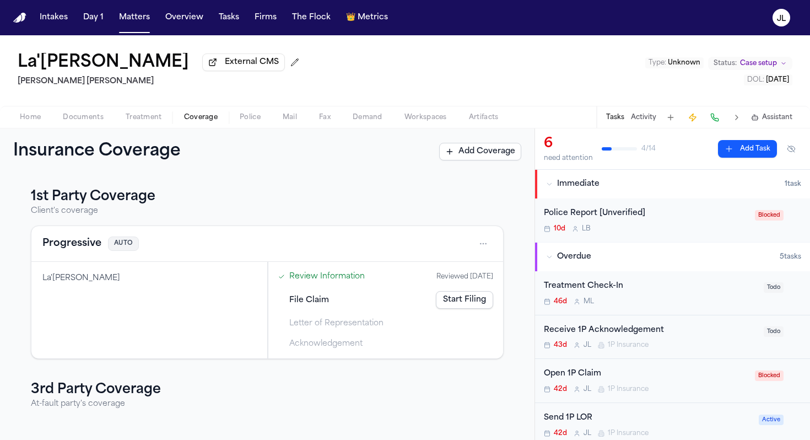
click at [451, 300] on link "Start Filing" at bounding box center [464, 300] width 57 height 18
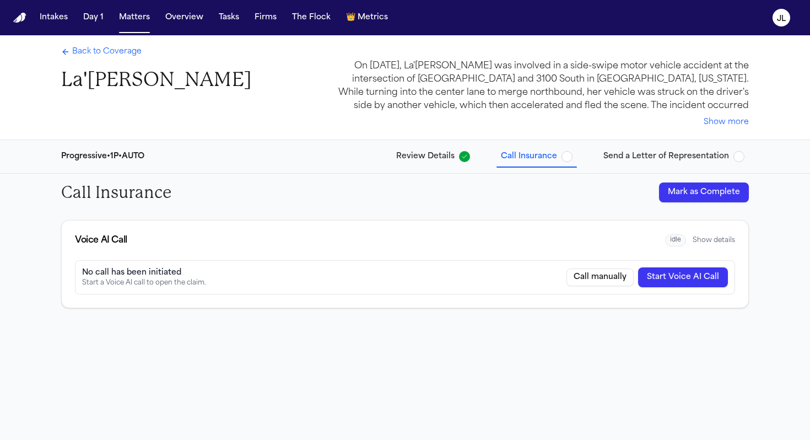
click at [73, 46] on span "Back to Coverage" at bounding box center [106, 51] width 69 height 11
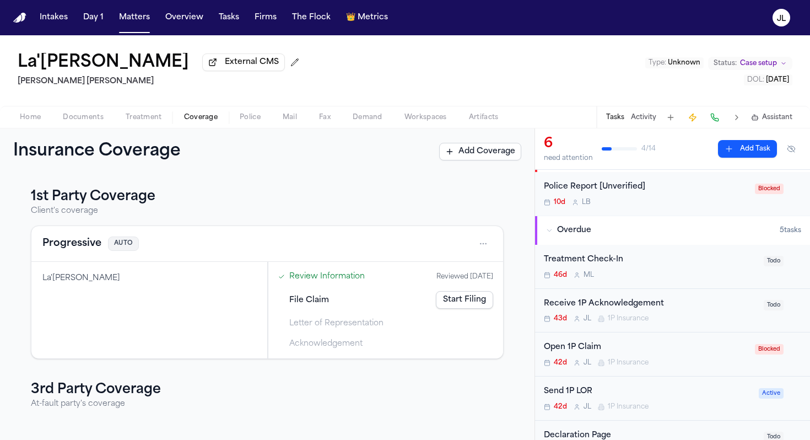
scroll to position [39, 0]
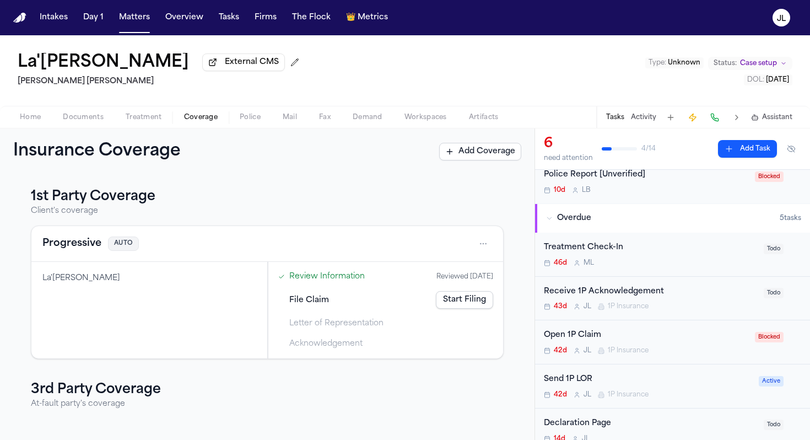
click at [636, 350] on span "1P Insurance" at bounding box center [628, 350] width 41 height 9
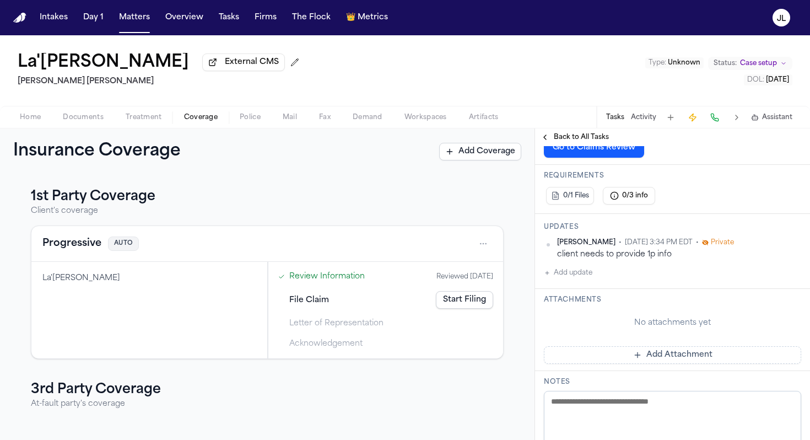
scroll to position [146, 0]
click at [314, 282] on link "Review Information" at bounding box center [326, 277] width 75 height 12
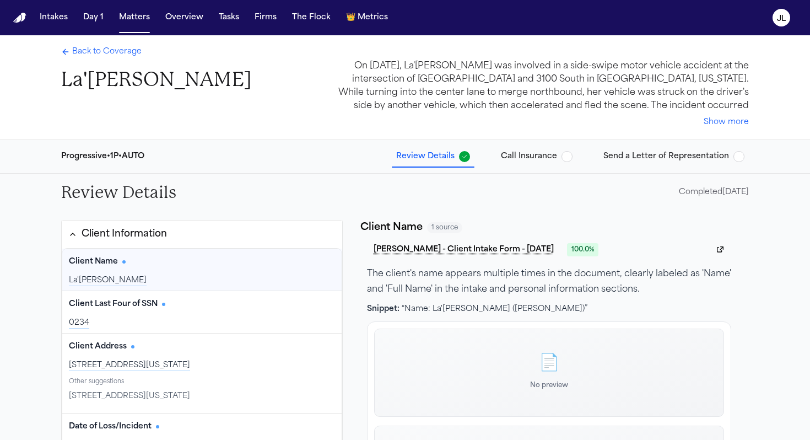
click at [76, 56] on span "Back to Coverage" at bounding box center [106, 51] width 69 height 11
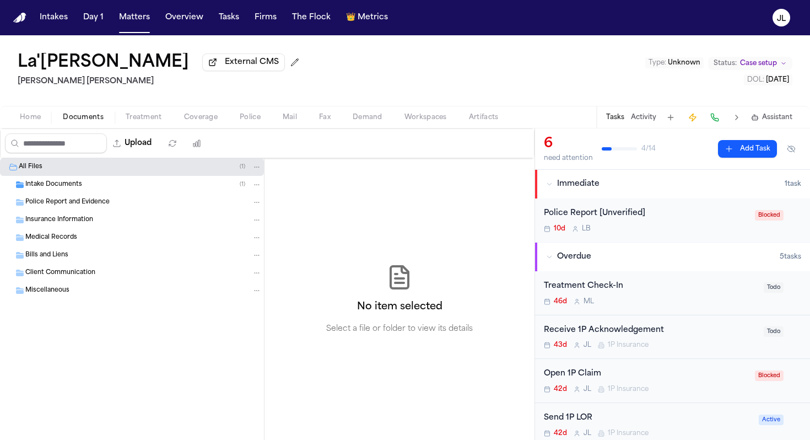
click at [82, 118] on span "Documents" at bounding box center [83, 117] width 41 height 9
click at [30, 128] on div "Home Documents Treatment Coverage Police Mail Fax Demand Workspaces Artifacts T…" at bounding box center [405, 117] width 810 height 22
click at [30, 126] on div "Home Documents Treatment Coverage Police Mail Fax Demand Workspaces Artifacts T…" at bounding box center [405, 117] width 810 height 22
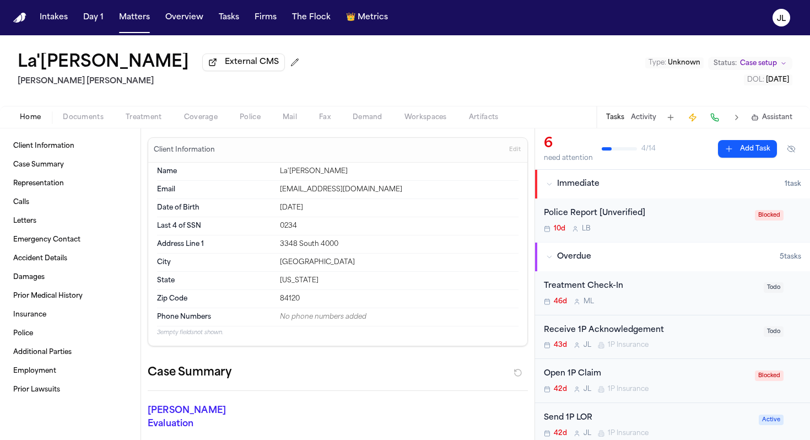
click at [30, 122] on span "Home" at bounding box center [30, 117] width 21 height 9
click at [211, 117] on span "Coverage" at bounding box center [201, 117] width 34 height 9
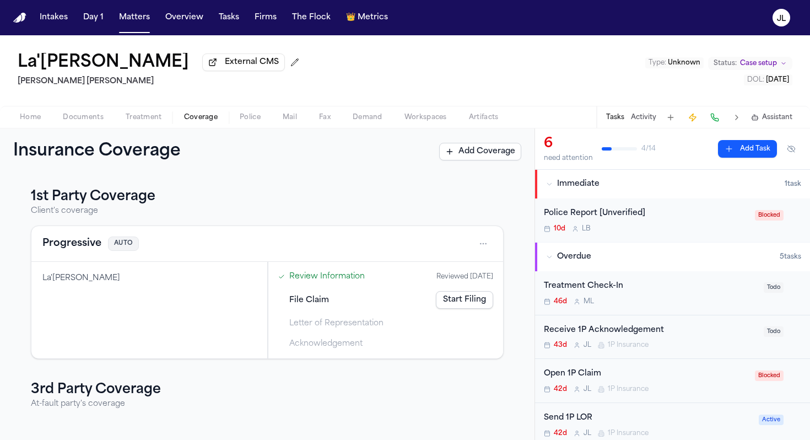
click at [83, 246] on button "Progressive" at bounding box center [71, 243] width 59 height 15
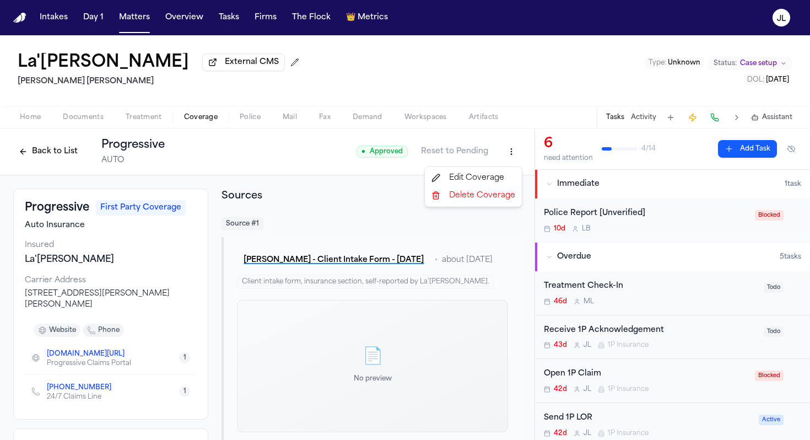
click at [513, 161] on html "Intakes Day 1 Matters Overview Tasks Firms The Flock 👑 Metrics JL La'Tia Newbin…" at bounding box center [405, 220] width 810 height 440
click at [496, 181] on div "Edit Coverage" at bounding box center [473, 178] width 93 height 18
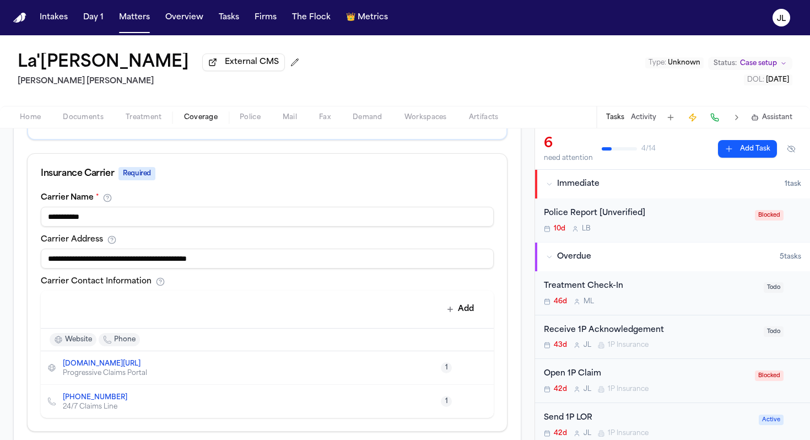
scroll to position [73, 0]
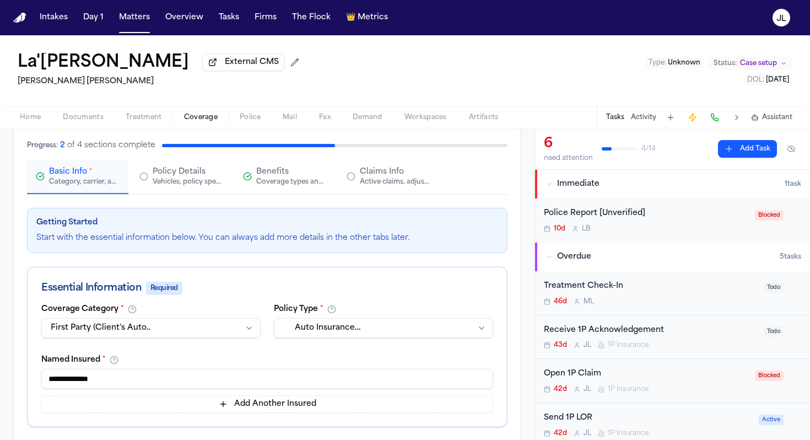
click at [179, 174] on span "Policy Details" at bounding box center [179, 171] width 53 height 11
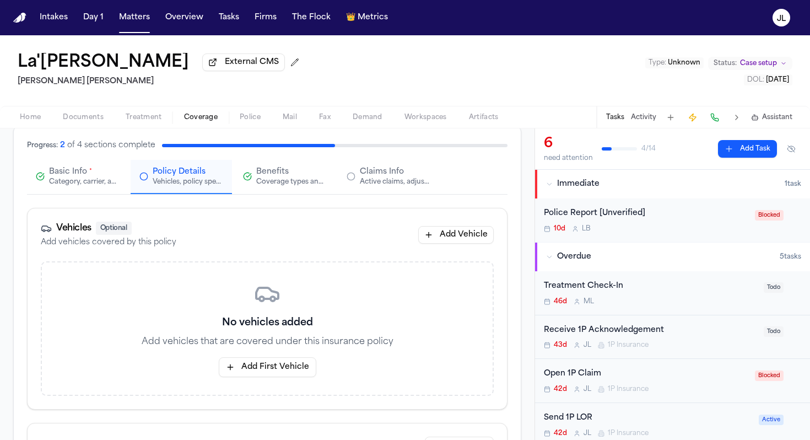
click at [90, 175] on span "*" at bounding box center [90, 172] width 3 height 9
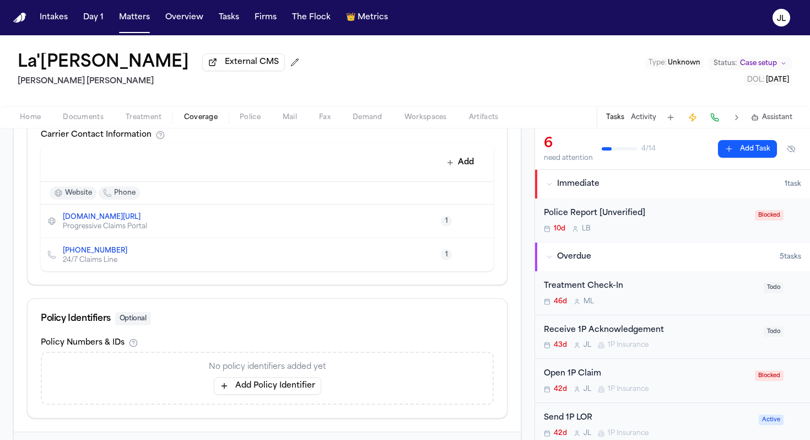
scroll to position [541, 0]
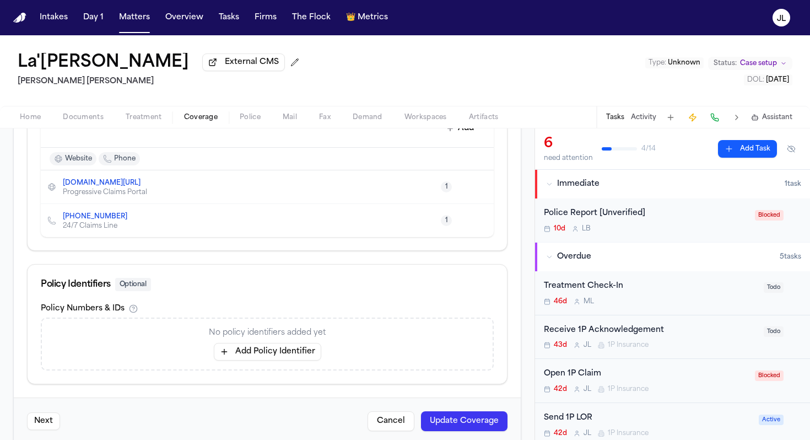
click at [266, 352] on button "Add Policy Identifier" at bounding box center [267, 352] width 107 height 18
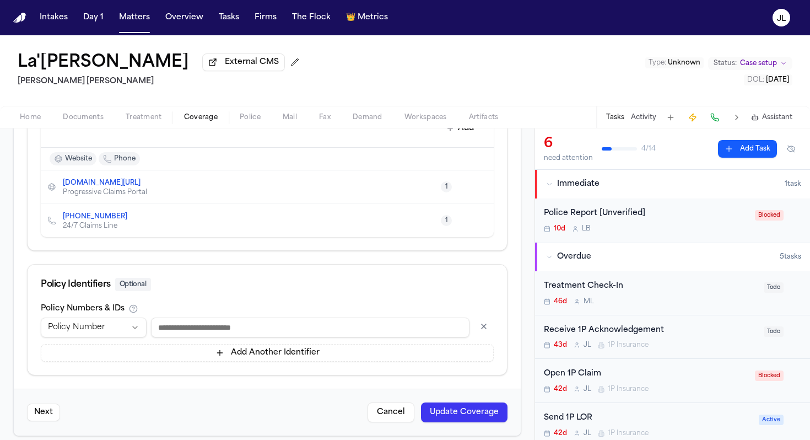
click at [261, 330] on input at bounding box center [310, 327] width 319 height 20
type input "*******"
click at [472, 411] on button "Update Coverage" at bounding box center [464, 412] width 87 height 20
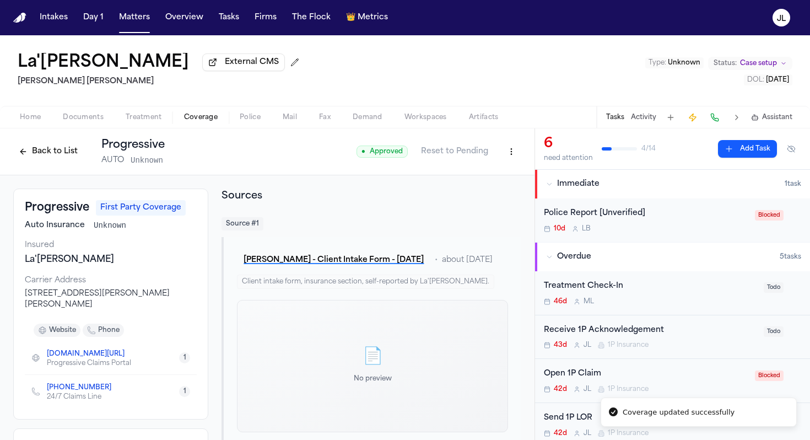
click at [63, 156] on button "Back to List" at bounding box center [48, 152] width 70 height 18
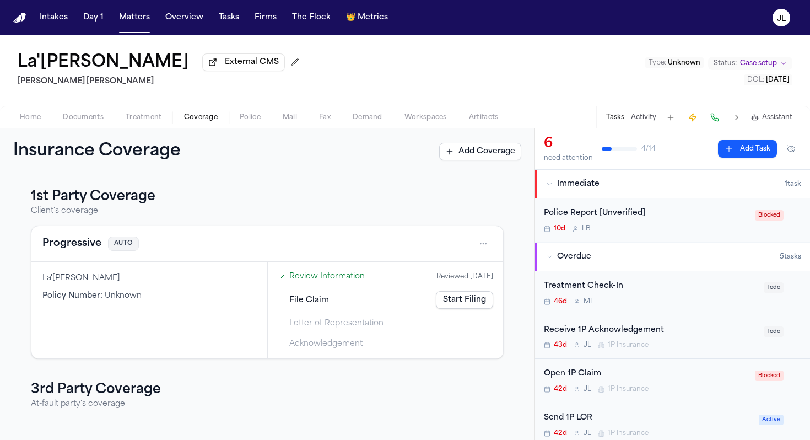
click at [597, 385] on div "Open 1P Claim 42d J L 1P Insurance" at bounding box center [646, 381] width 204 height 26
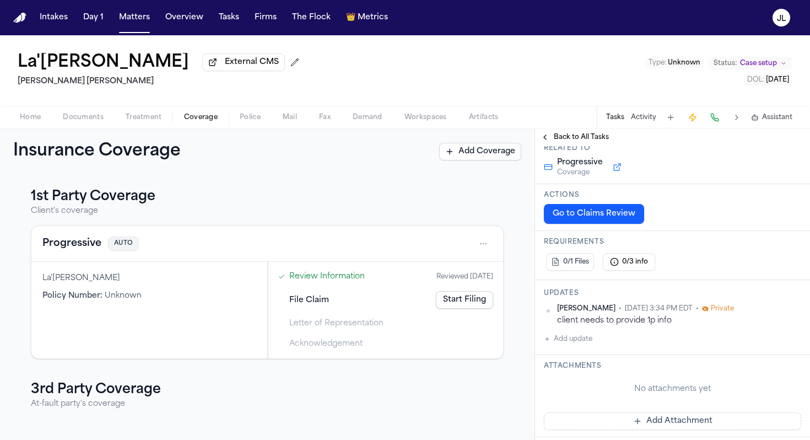
scroll to position [85, 0]
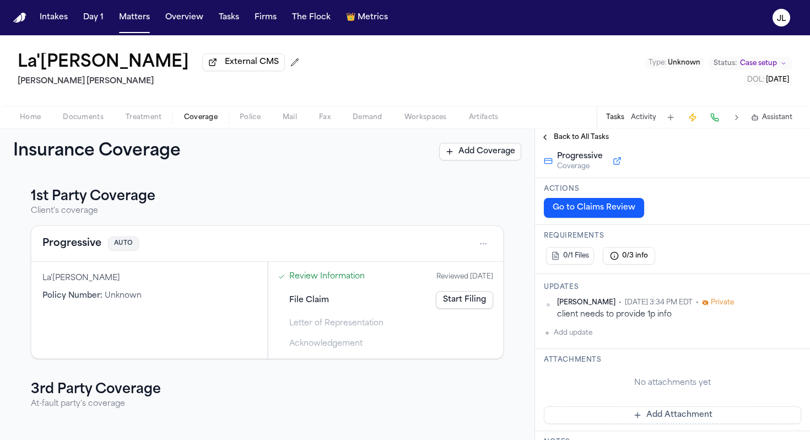
click at [590, 339] on button "Add update" at bounding box center [568, 332] width 48 height 13
click at [619, 339] on textarea "Add your update" at bounding box center [679, 342] width 235 height 22
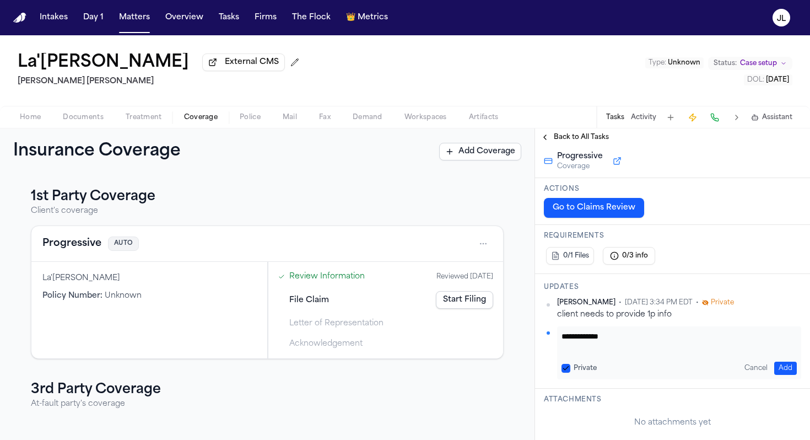
type textarea "**********"
click at [793, 370] on button "Add" at bounding box center [785, 368] width 23 height 13
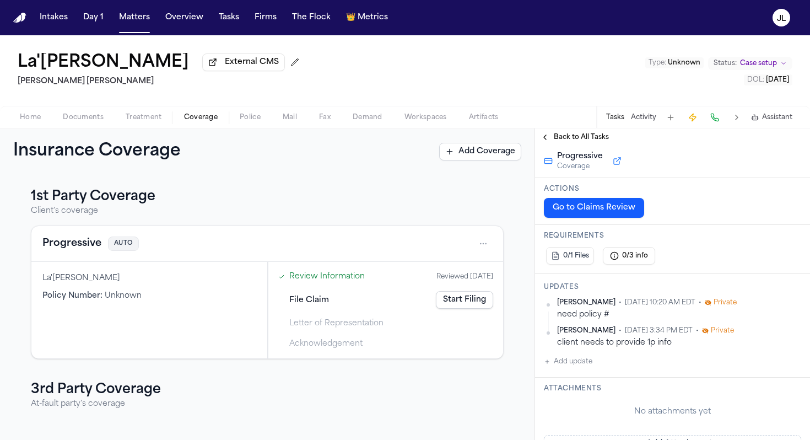
click at [225, 68] on span "External CMS" at bounding box center [252, 62] width 54 height 11
drag, startPoint x: 146, startPoint y: 65, endPoint x: 17, endPoint y: 64, distance: 129.5
click at [17, 64] on div "La'Tia Newbins External CMS Steele Adams Hosman Type : Unknown Status: Case set…" at bounding box center [405, 70] width 810 height 71
copy h1 "La'Tia Newbins"
click at [85, 242] on button "Progressive" at bounding box center [71, 243] width 59 height 15
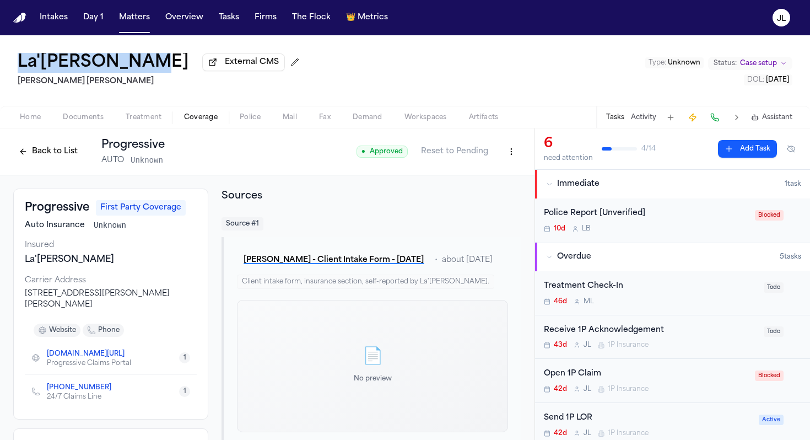
click at [33, 118] on span "Home" at bounding box center [30, 117] width 21 height 9
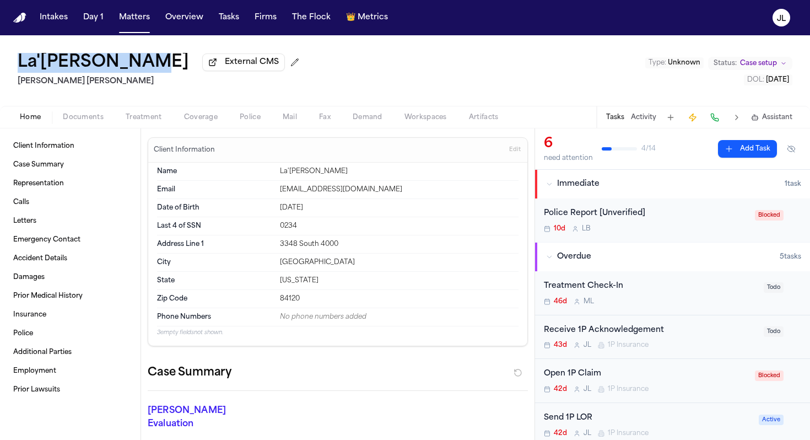
click at [517, 150] on span "Edit" at bounding box center [515, 150] width 12 height 8
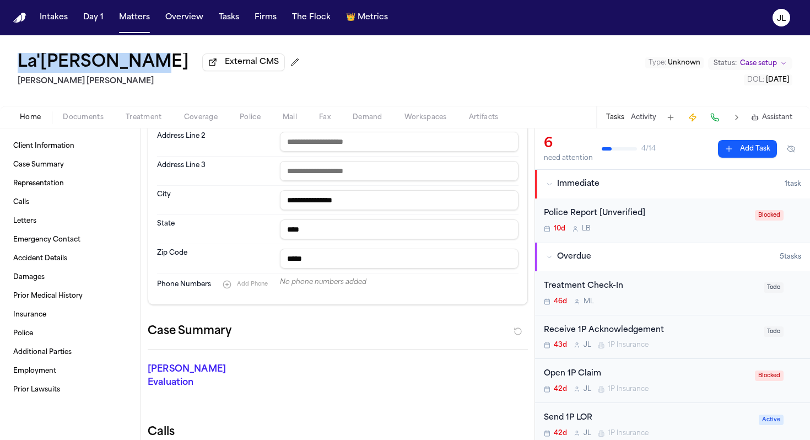
scroll to position [238, 0]
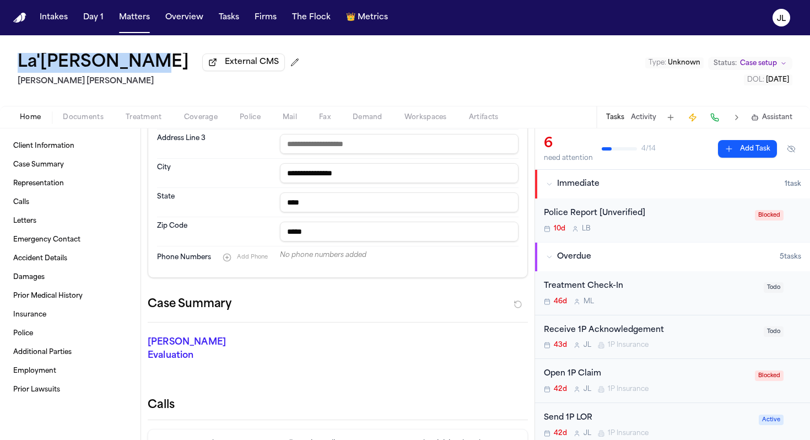
click at [238, 261] on span "Add Phone" at bounding box center [252, 256] width 31 height 7
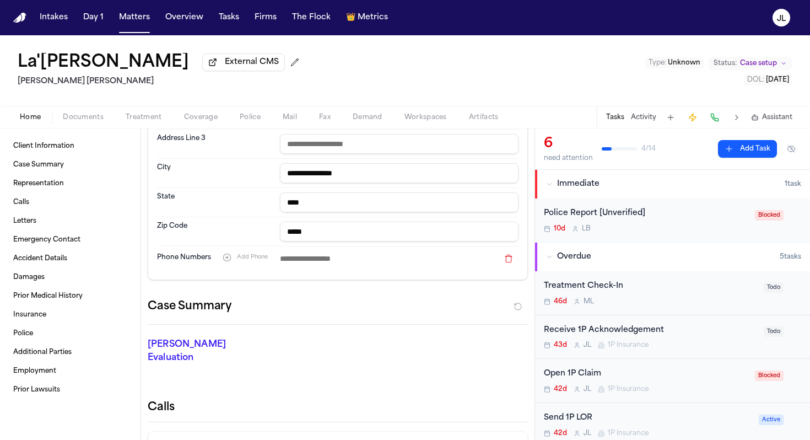
click at [309, 262] on input at bounding box center [389, 258] width 219 height 15
paste input "**********"
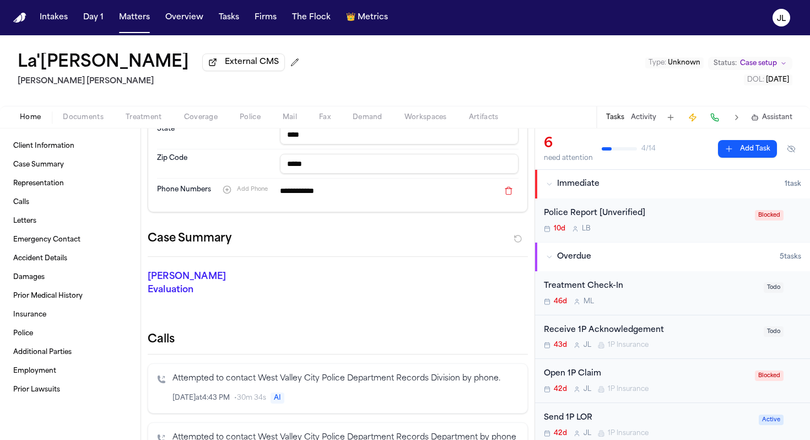
scroll to position [0, 0]
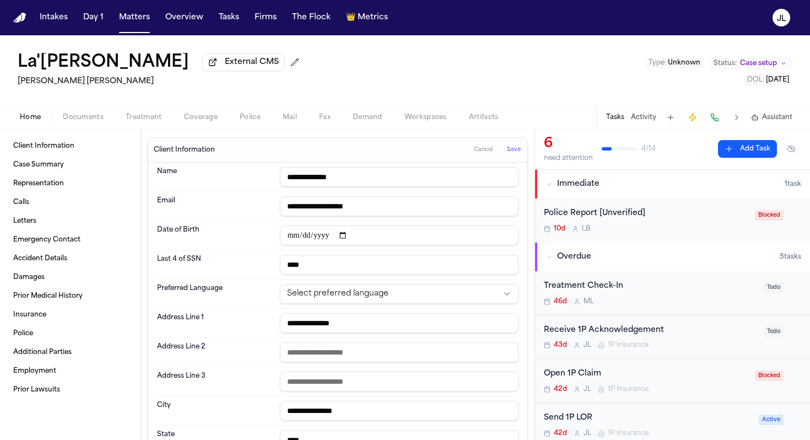
type input "**********"
click at [523, 153] on button "Save" at bounding box center [514, 150] width 20 height 18
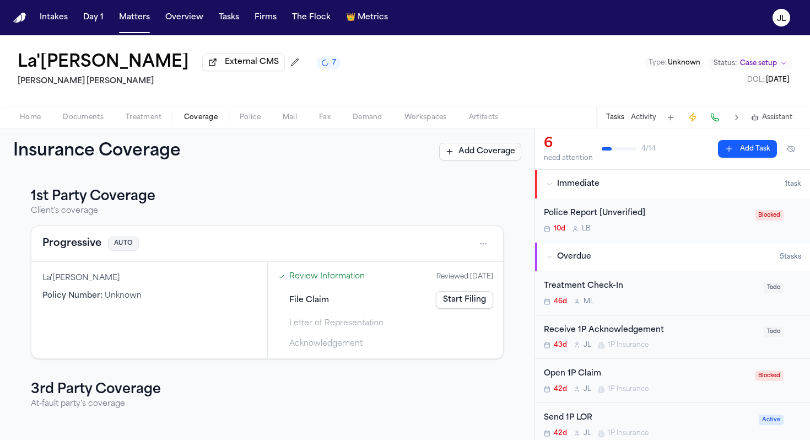
click at [197, 120] on span "Coverage" at bounding box center [201, 117] width 34 height 9
click at [93, 240] on button "Progressive" at bounding box center [71, 243] width 59 height 15
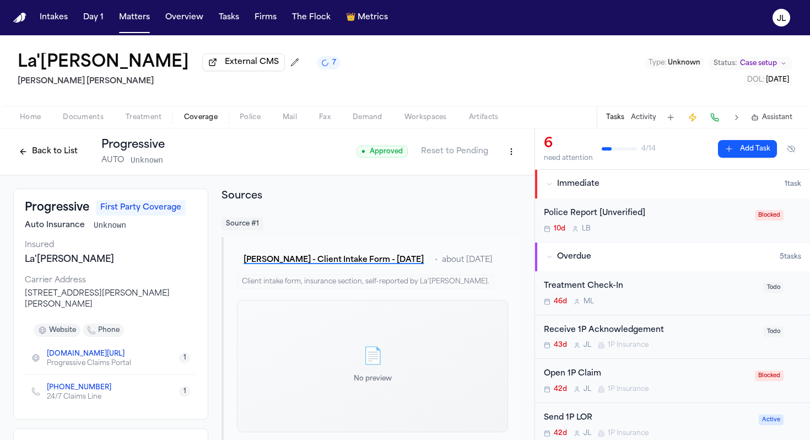
click at [114, 388] on icon "Copy to clipboard" at bounding box center [117, 387] width 7 height 7
click at [722, 123] on button at bounding box center [714, 117] width 15 height 15
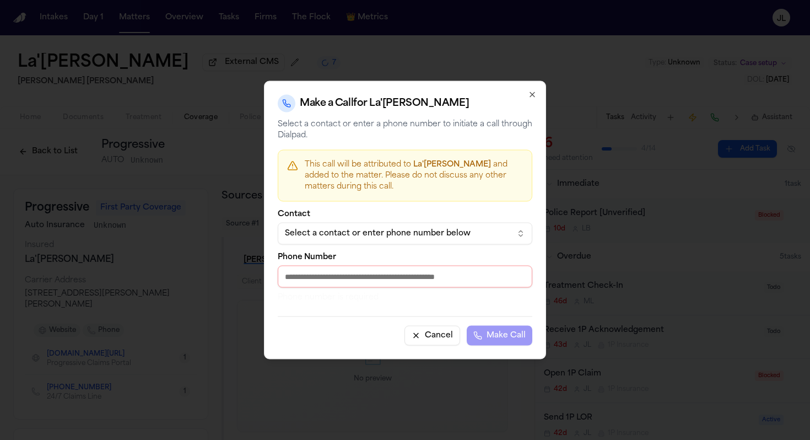
click at [421, 273] on input "Phone Number" at bounding box center [405, 277] width 255 height 22
paste input "**********"
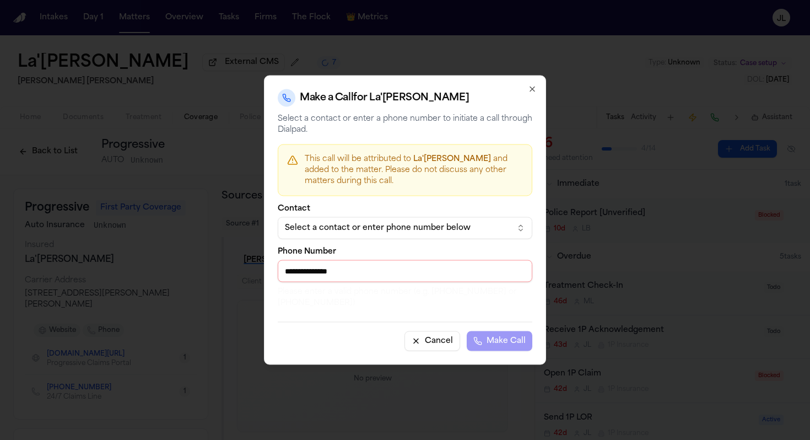
click at [296, 271] on input "**********" at bounding box center [405, 271] width 255 height 22
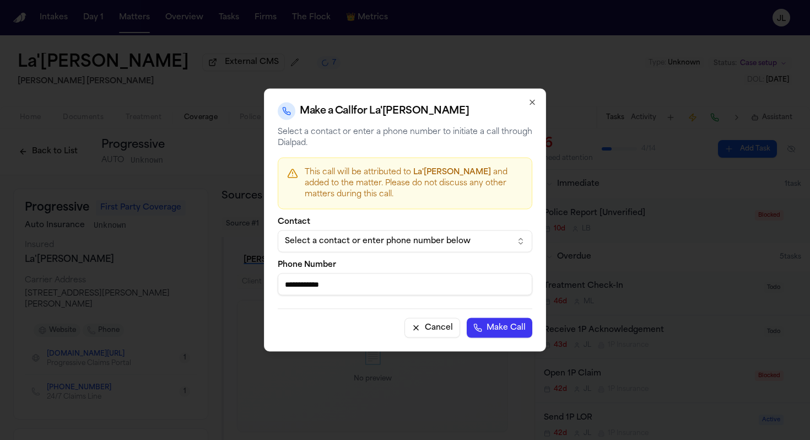
type input "**********"
click at [467, 318] on button "Make Call" at bounding box center [500, 328] width 66 height 20
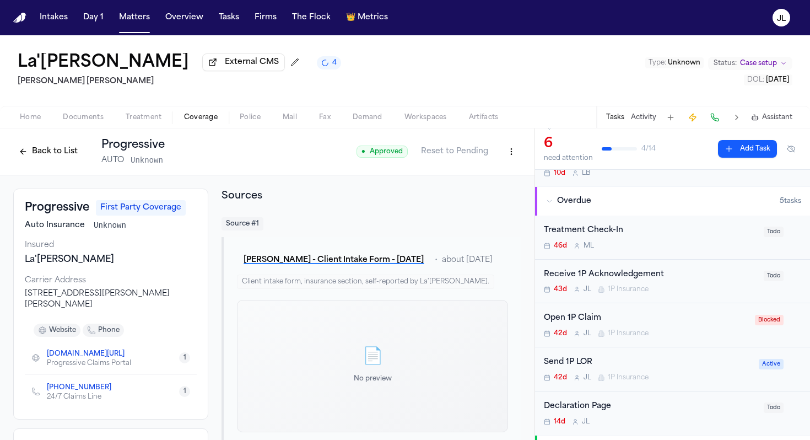
scroll to position [78, 0]
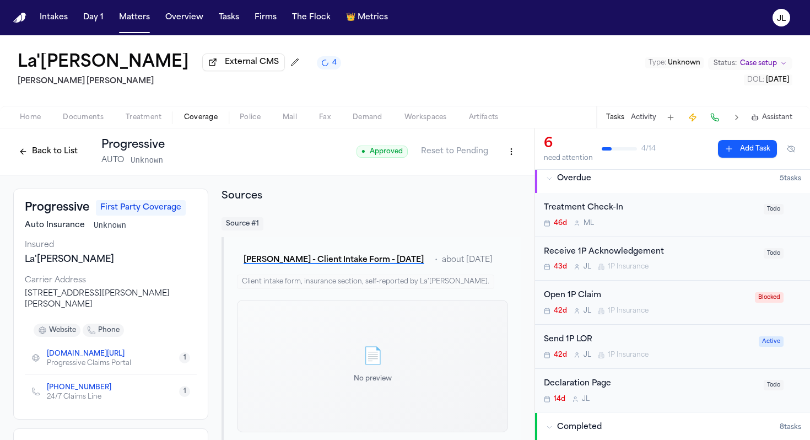
click at [644, 358] on span "1P Insurance" at bounding box center [628, 354] width 41 height 9
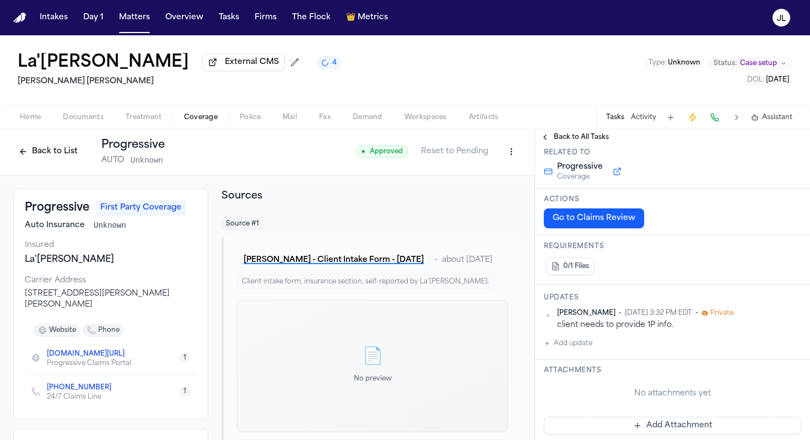
scroll to position [114, 0]
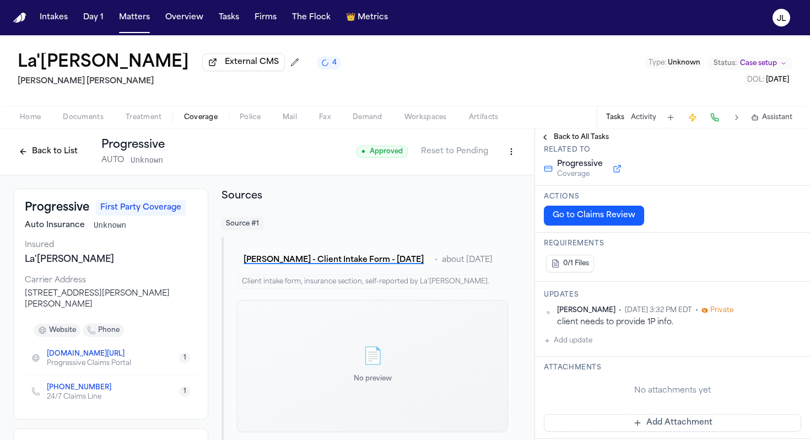
click at [545, 139] on button "Back to All Tasks" at bounding box center [574, 137] width 79 height 9
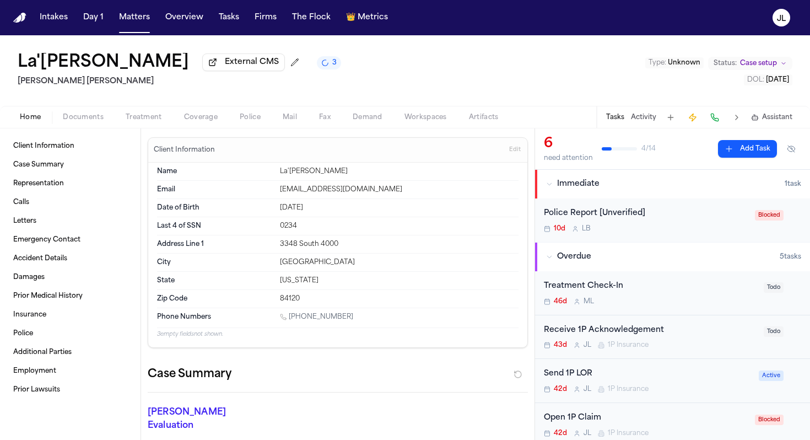
click at [38, 116] on span "Home" at bounding box center [30, 117] width 21 height 9
drag, startPoint x: 147, startPoint y: 69, endPoint x: 14, endPoint y: 66, distance: 132.3
click at [14, 66] on div "La'Tia Newbins External CMS 1 Steele Adams Hosman Type : Unknown Status: Case s…" at bounding box center [405, 70] width 810 height 71
copy h1 "La'Tia Newbins"
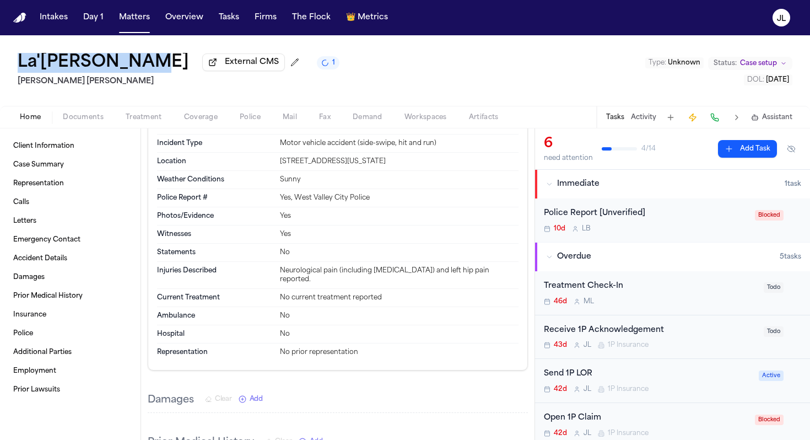
scroll to position [972, 0]
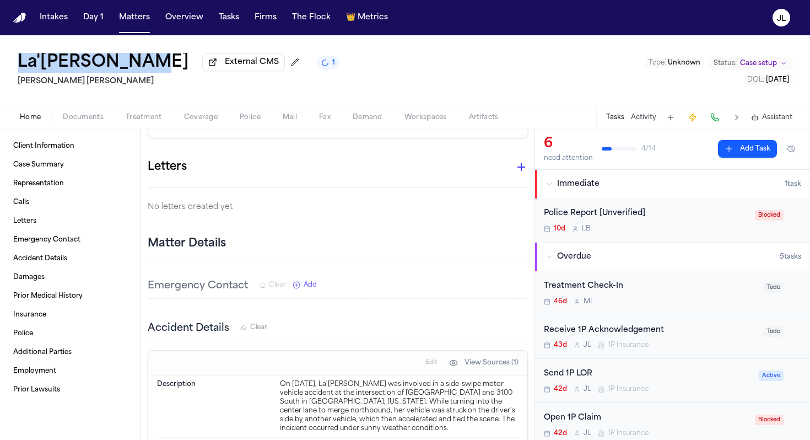
click at [67, 115] on span "Documents" at bounding box center [83, 117] width 41 height 9
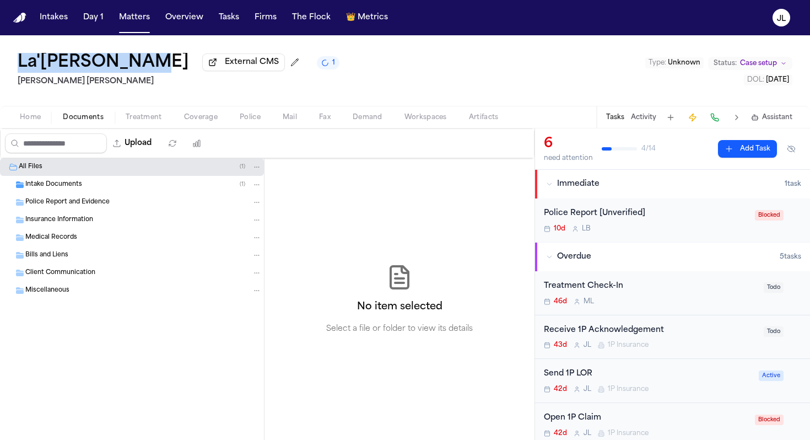
click at [55, 204] on span "Police Report and Evidence" at bounding box center [67, 202] width 84 height 9
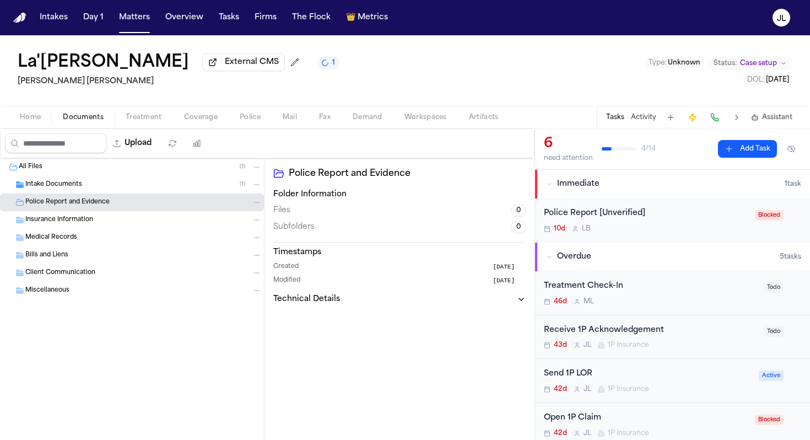
click at [18, 127] on div "Home Documents Treatment Coverage Police Mail Fax Demand Workspaces Artifacts T…" at bounding box center [405, 117] width 810 height 22
click at [20, 122] on span "Home" at bounding box center [30, 117] width 21 height 9
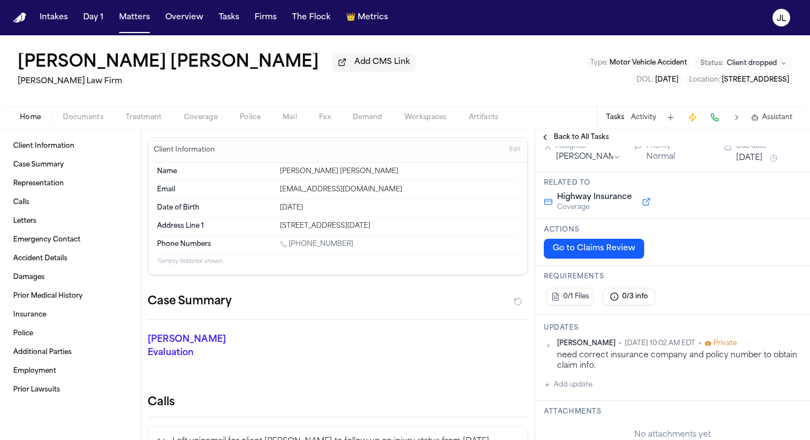
scroll to position [88, 0]
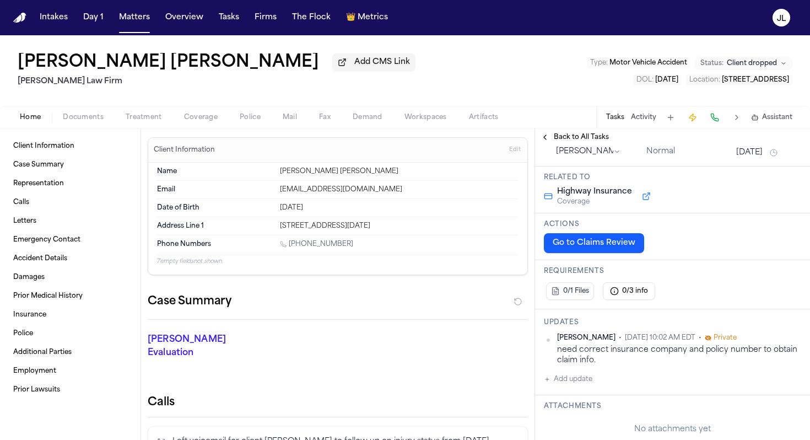
click at [187, 118] on span "Coverage" at bounding box center [201, 117] width 34 height 9
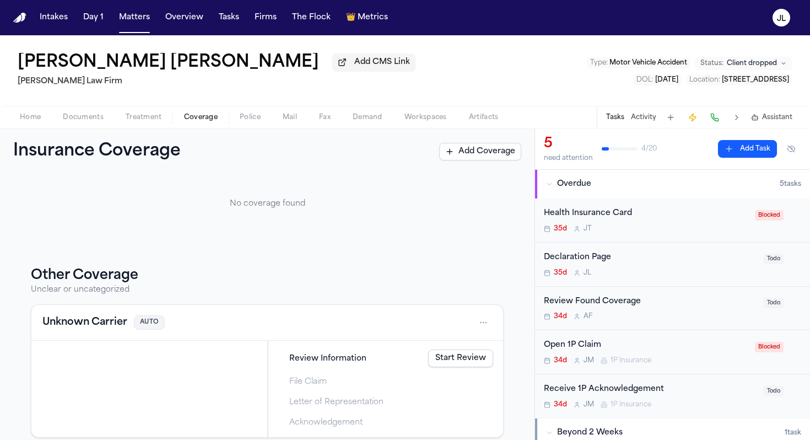
scroll to position [347, 0]
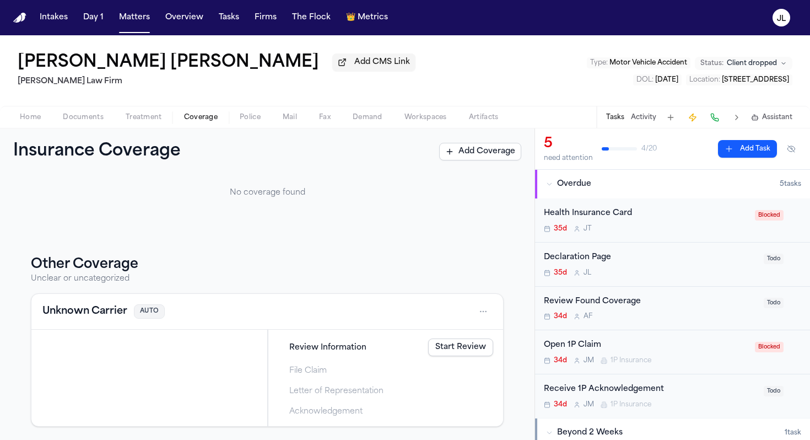
click at [109, 305] on button "Unknown Carrier" at bounding box center [84, 311] width 85 height 15
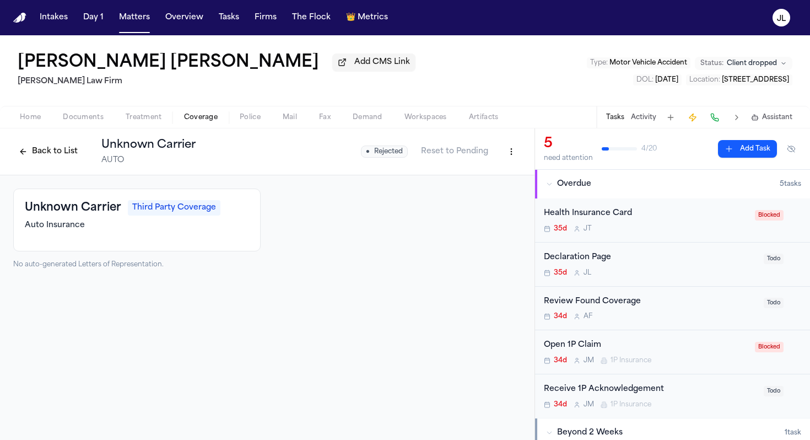
click at [70, 160] on button "Back to List" at bounding box center [48, 152] width 70 height 18
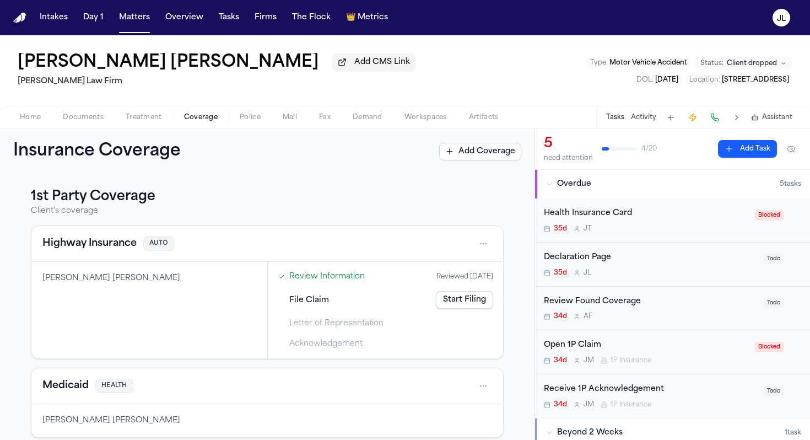
scroll to position [3, 0]
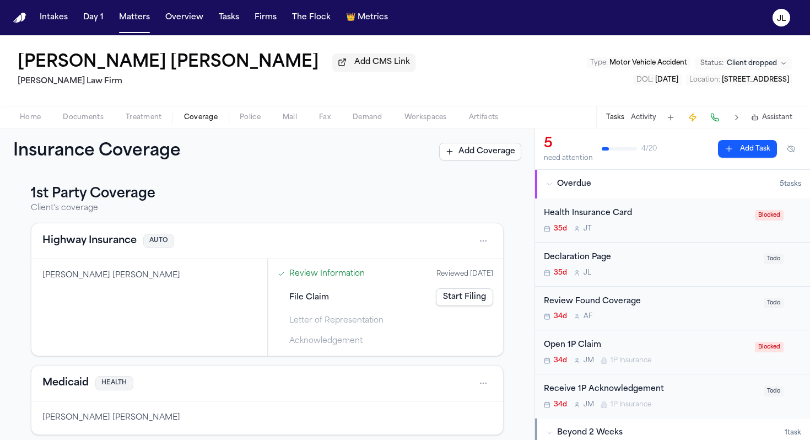
click at [112, 245] on button "Highway Insurance" at bounding box center [89, 240] width 94 height 15
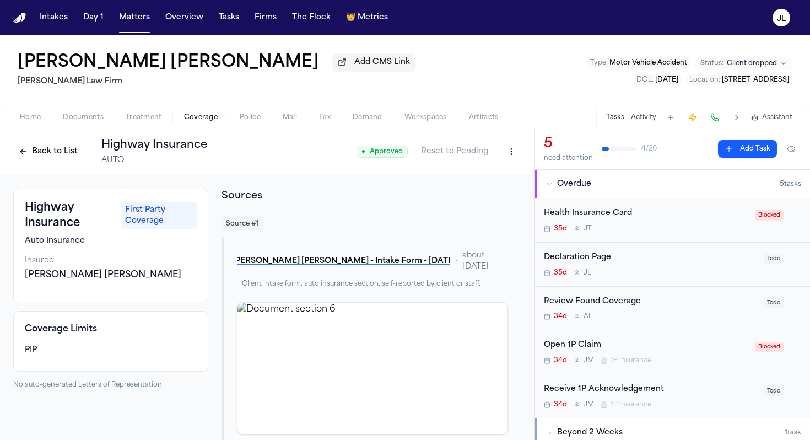
click at [41, 155] on button "Back to List" at bounding box center [48, 152] width 70 height 18
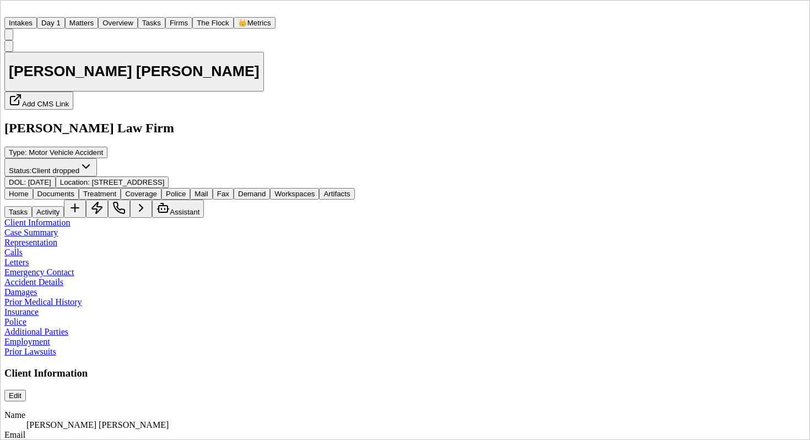
click at [157, 190] on span "Coverage" at bounding box center [141, 194] width 32 height 8
